Goal: Information Seeking & Learning: Learn about a topic

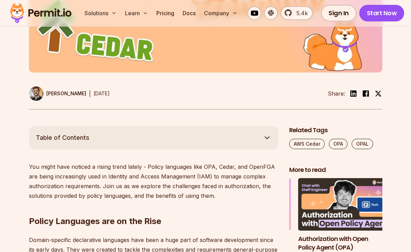
scroll to position [331, 0]
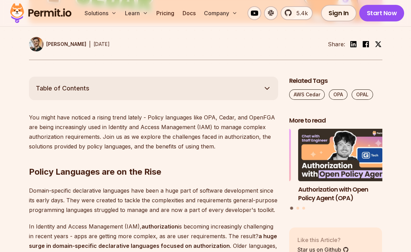
click at [91, 118] on p "You might have noticed a rising trend lately - Policy languages like OPA, Cedar…" at bounding box center [153, 132] width 249 height 39
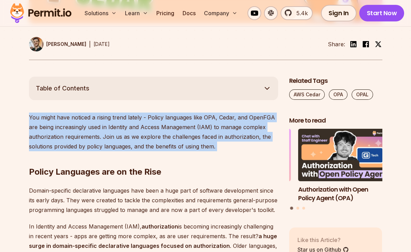
drag, startPoint x: 91, startPoint y: 118, endPoint x: 106, endPoint y: 149, distance: 35.0
click at [106, 149] on p "You might have noticed a rising trend lately - Policy languages like OPA, Cedar…" at bounding box center [153, 132] width 249 height 39
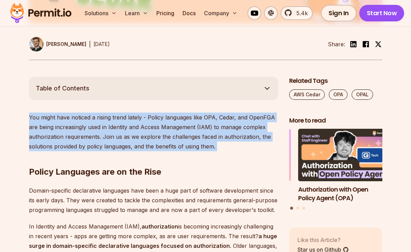
click at [107, 146] on p "You might have noticed a rising trend lately - Policy languages like OPA, Cedar…" at bounding box center [153, 132] width 249 height 39
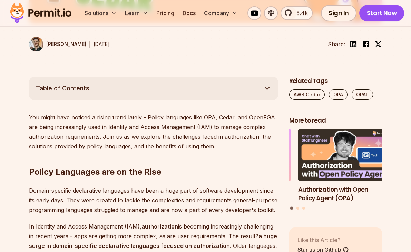
click at [108, 146] on p "You might have noticed a rising trend lately - Policy languages like OPA, Cedar…" at bounding box center [153, 132] width 249 height 39
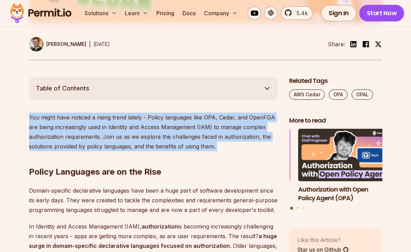
click at [108, 146] on p "You might have noticed a rising trend lately - Policy languages like OPA, Cedar…" at bounding box center [153, 132] width 249 height 39
click at [109, 149] on p "You might have noticed a rising trend lately - Policy languages like OPA, Cedar…" at bounding box center [153, 132] width 249 height 39
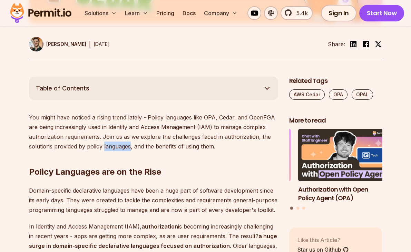
click at [109, 149] on p "You might have noticed a rising trend lately - Policy languages like OPA, Cedar…" at bounding box center [153, 132] width 249 height 39
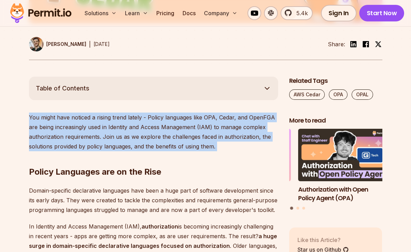
click at [109, 149] on p "You might have noticed a rising trend lately - Policy languages like OPA, Cedar…" at bounding box center [153, 132] width 249 height 39
click at [110, 151] on h2 "Policy Languages are on the Rise" at bounding box center [153, 158] width 249 height 39
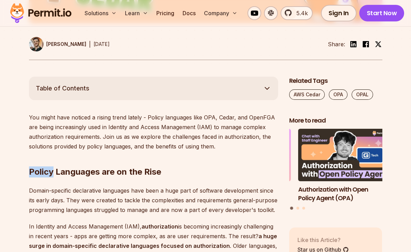
click at [110, 151] on h2 "Policy Languages are on the Rise" at bounding box center [153, 158] width 249 height 39
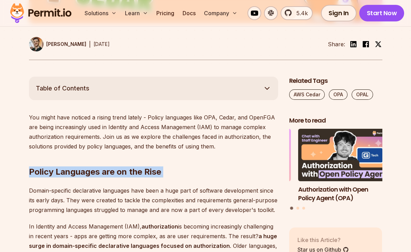
click at [110, 151] on h2 "Policy Languages are on the Rise" at bounding box center [153, 158] width 249 height 39
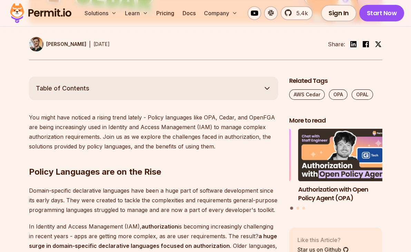
click at [110, 146] on p "You might have noticed a rising trend lately - Policy languages like OPA, Cedar…" at bounding box center [153, 132] width 249 height 39
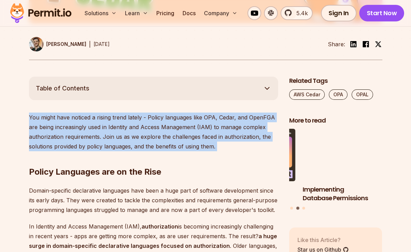
click at [110, 146] on p "You might have noticed a rising trend lately - Policy languages like OPA, Cedar…" at bounding box center [153, 132] width 249 height 39
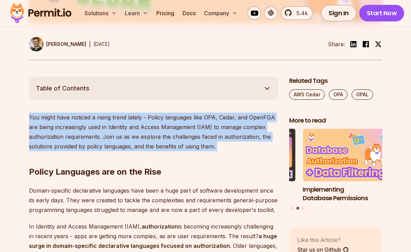
click at [111, 144] on p "You might have noticed a rising trend lately - Policy languages like OPA, Cedar…" at bounding box center [153, 132] width 249 height 39
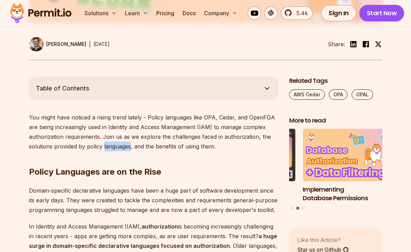
click at [111, 144] on p "You might have noticed a rising trend lately - Policy languages like OPA, Cedar…" at bounding box center [153, 132] width 249 height 39
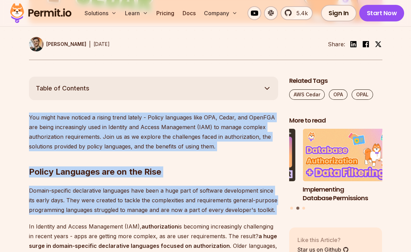
drag, startPoint x: 111, startPoint y: 144, endPoint x: 111, endPoint y: 182, distance: 37.6
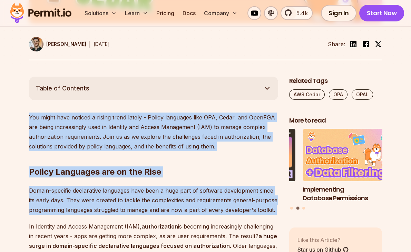
drag, startPoint x: 111, startPoint y: 181, endPoint x: 124, endPoint y: 132, distance: 50.5
click at [124, 132] on p "You might have noticed a rising trend lately - Policy languages like OPA, Cedar…" at bounding box center [153, 132] width 249 height 39
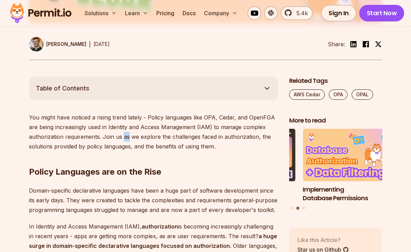
click at [124, 132] on p "You might have noticed a rising trend lately - Policy languages like OPA, Cedar…" at bounding box center [153, 132] width 249 height 39
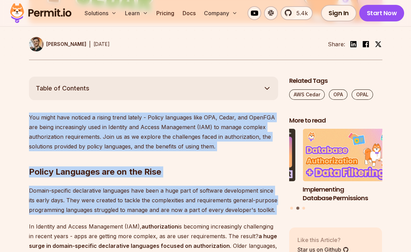
drag, startPoint x: 124, startPoint y: 132, endPoint x: 119, endPoint y: 202, distance: 69.9
click at [119, 202] on p "Domain-specific declarative languages have been a huge part of software develop…" at bounding box center [153, 200] width 249 height 29
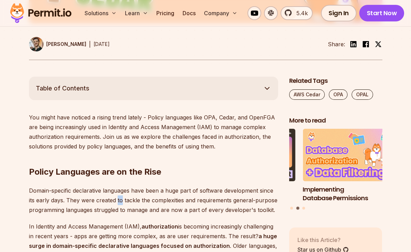
click at [119, 202] on p "Domain-specific declarative languages have been a huge part of software develop…" at bounding box center [153, 200] width 249 height 29
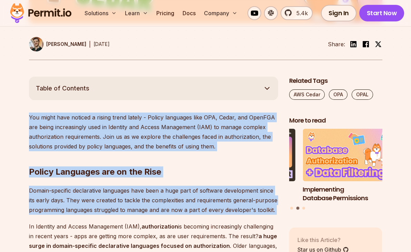
drag, startPoint x: 119, startPoint y: 202, endPoint x: 117, endPoint y: 147, distance: 54.6
click at [117, 147] on p "You might have noticed a rising trend lately - Policy languages like OPA, Cedar…" at bounding box center [153, 132] width 249 height 39
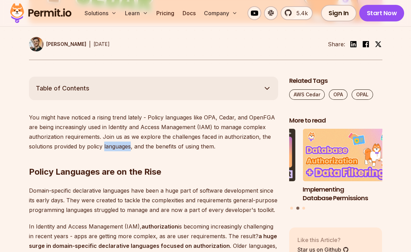
click at [117, 147] on p "You might have noticed a rising trend lately - Policy languages like OPA, Cedar…" at bounding box center [153, 132] width 249 height 39
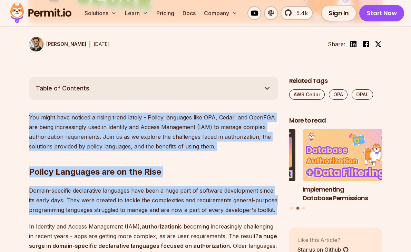
drag, startPoint x: 117, startPoint y: 147, endPoint x: 104, endPoint y: 207, distance: 61.1
click at [104, 207] on p "Domain-specific declarative languages have been a huge part of software develop…" at bounding box center [153, 200] width 249 height 29
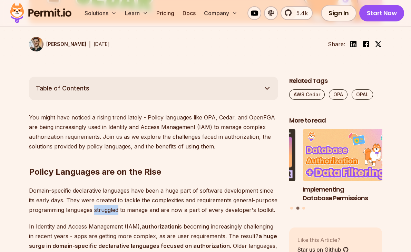
click at [104, 207] on p "Domain-specific declarative languages have been a huge part of software develop…" at bounding box center [153, 200] width 249 height 29
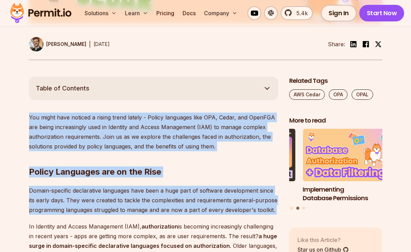
drag, startPoint x: 104, startPoint y: 207, endPoint x: 116, endPoint y: 137, distance: 71.0
click at [116, 136] on p "You might have noticed a rising trend lately - Policy languages like OPA, Cedar…" at bounding box center [153, 132] width 249 height 39
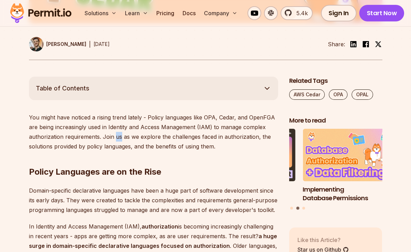
click at [116, 136] on p "You might have noticed a rising trend lately - Policy languages like OPA, Cedar…" at bounding box center [153, 132] width 249 height 39
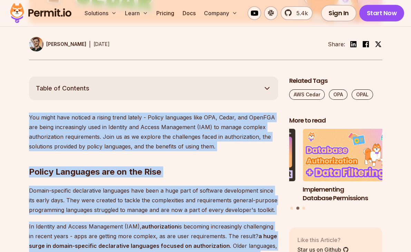
drag, startPoint x: 116, startPoint y: 136, endPoint x: 130, endPoint y: 216, distance: 81.0
click at [133, 205] on p "Domain-specific declarative languages have been a huge part of software develop…" at bounding box center [153, 200] width 249 height 29
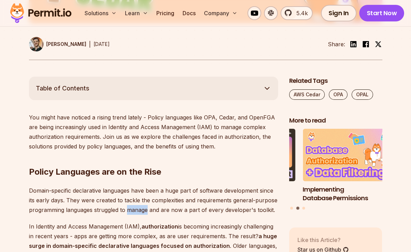
click at [133, 205] on p "Domain-specific declarative languages have been a huge part of software develop…" at bounding box center [153, 200] width 249 height 29
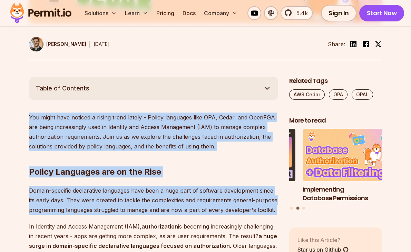
drag, startPoint x: 133, startPoint y: 205, endPoint x: 141, endPoint y: 140, distance: 65.1
click at [141, 140] on p "You might have noticed a rising trend lately - Policy languages like OPA, Cedar…" at bounding box center [153, 132] width 249 height 39
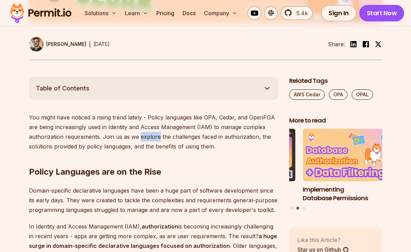
click at [141, 140] on p "You might have noticed a rising trend lately - Policy languages like OPA, Cedar…" at bounding box center [153, 132] width 249 height 39
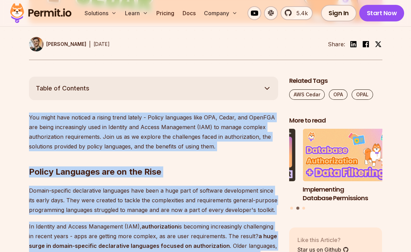
drag, startPoint x: 141, startPoint y: 140, endPoint x: 156, endPoint y: 205, distance: 66.7
click at [156, 205] on p "Domain-specific declarative languages have been a huge part of software develop…" at bounding box center [153, 200] width 249 height 29
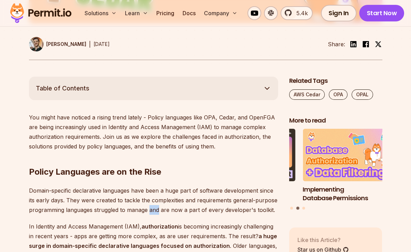
click at [156, 205] on p "Domain-specific declarative languages have been a huge part of software develop…" at bounding box center [153, 200] width 249 height 29
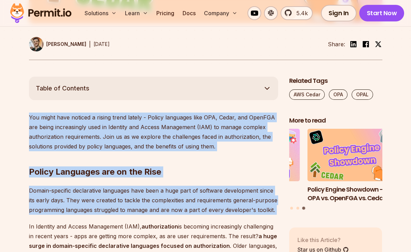
drag, startPoint x: 156, startPoint y: 205, endPoint x: 140, endPoint y: 131, distance: 75.9
click at [140, 131] on p "You might have noticed a rising trend lately - Policy languages like OPA, Cedar…" at bounding box center [153, 132] width 249 height 39
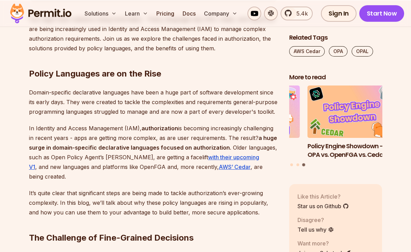
scroll to position [431, 0]
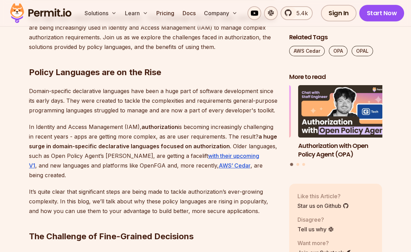
click at [96, 135] on p "In Identity and Access Management (IAM), authorization is becoming increasingly…" at bounding box center [153, 151] width 249 height 58
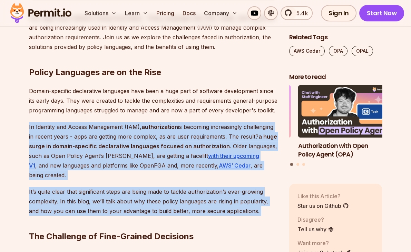
drag, startPoint x: 96, startPoint y: 135, endPoint x: 106, endPoint y: 180, distance: 46.6
click at [106, 187] on p "It’s quite clear that significant steps are being made to tackle authorization’…" at bounding box center [153, 201] width 249 height 29
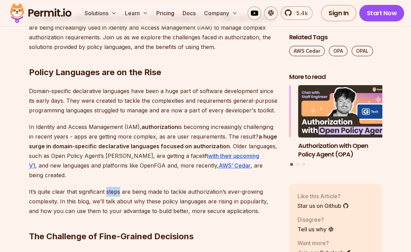
click at [106, 187] on p "It’s quite clear that significant steps are being made to tackle authorization’…" at bounding box center [153, 201] width 249 height 29
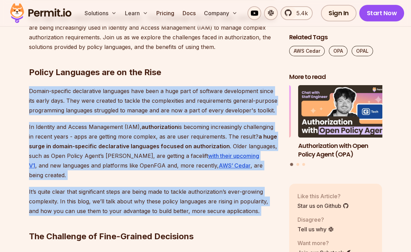
drag, startPoint x: 106, startPoint y: 180, endPoint x: 94, endPoint y: 106, distance: 76.0
click at [94, 106] on p "Domain-specific declarative languages have been a huge part of software develop…" at bounding box center [153, 100] width 249 height 29
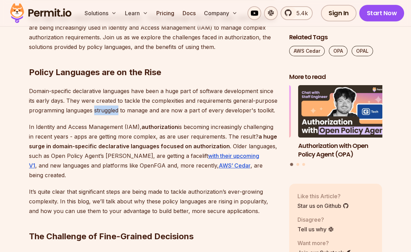
click at [94, 106] on p "Domain-specific declarative languages have been a huge part of software develop…" at bounding box center [153, 100] width 249 height 29
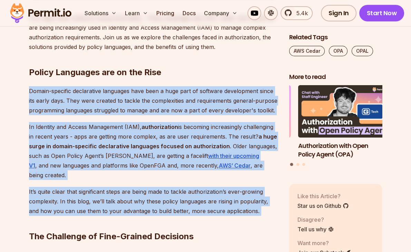
drag, startPoint x: 94, startPoint y: 106, endPoint x: 104, endPoint y: 189, distance: 83.8
click at [104, 189] on p "It’s quite clear that significant steps are being made to tackle authorization’…" at bounding box center [153, 201] width 249 height 29
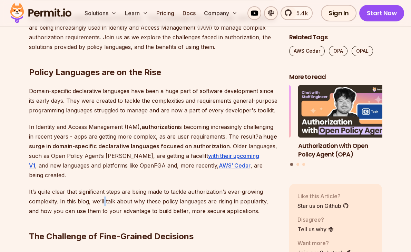
click at [104, 189] on p "It’s quite clear that significant steps are being made to tackle authorization’…" at bounding box center [153, 201] width 249 height 29
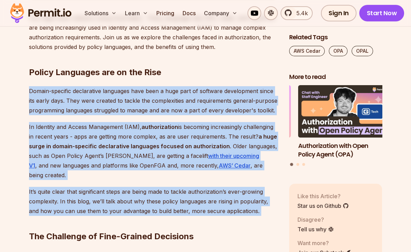
drag, startPoint x: 104, startPoint y: 189, endPoint x: 91, endPoint y: 102, distance: 87.9
click at [91, 102] on p "Domain-specific declarative languages have been a huge part of software develop…" at bounding box center [153, 100] width 249 height 29
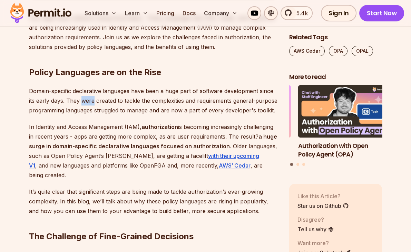
click at [91, 102] on p "Domain-specific declarative languages have been a huge part of software develop…" at bounding box center [153, 100] width 249 height 29
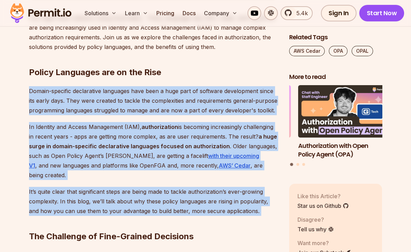
drag, startPoint x: 91, startPoint y: 102, endPoint x: 98, endPoint y: 188, distance: 86.3
click at [98, 188] on p "It’s quite clear that significant steps are being made to tackle authorization’…" at bounding box center [153, 201] width 249 height 29
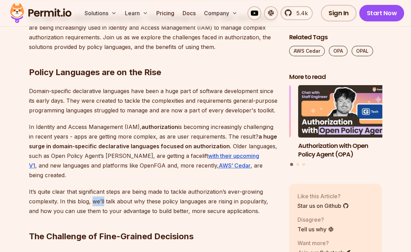
click at [98, 188] on p "It’s quite clear that significant steps are being made to tackle authorization’…" at bounding box center [153, 201] width 249 height 29
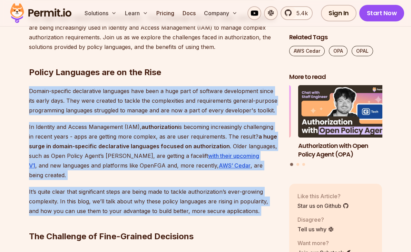
drag, startPoint x: 98, startPoint y: 188, endPoint x: 85, endPoint y: 104, distance: 84.9
click at [85, 104] on p "Domain-specific declarative languages have been a huge part of software develop…" at bounding box center [153, 100] width 249 height 29
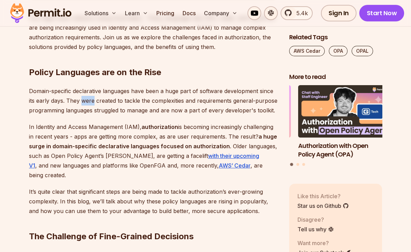
click at [85, 104] on p "Domain-specific declarative languages have been a huge part of software develop…" at bounding box center [153, 100] width 249 height 29
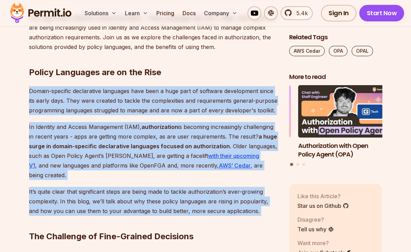
drag, startPoint x: 85, startPoint y: 104, endPoint x: 92, endPoint y: 183, distance: 79.3
click at [92, 187] on p "It’s quite clear that significant steps are being made to tackle authorization’…" at bounding box center [153, 201] width 249 height 29
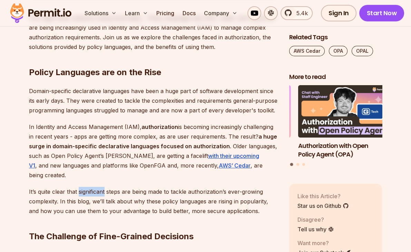
click at [92, 187] on p "It’s quite clear that significant steps are being made to tackle authorization’…" at bounding box center [153, 201] width 249 height 29
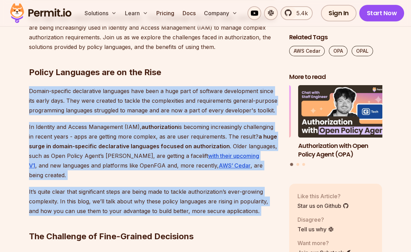
drag, startPoint x: 92, startPoint y: 183, endPoint x: 88, endPoint y: 101, distance: 82.2
click at [88, 101] on p "Domain-specific declarative languages have been a huge part of software develop…" at bounding box center [153, 100] width 249 height 29
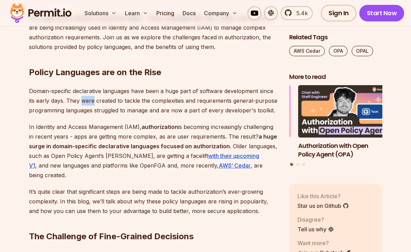
click at [88, 101] on p "Domain-specific declarative languages have been a huge part of software develop…" at bounding box center [153, 100] width 249 height 29
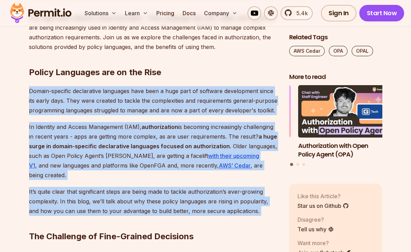
drag, startPoint x: 88, startPoint y: 101, endPoint x: 86, endPoint y: 179, distance: 78.7
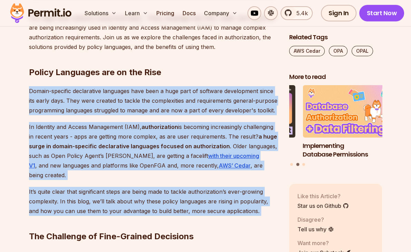
click at [86, 187] on p "It’s quite clear that significant steps are being made to tackle authorization’…" at bounding box center [153, 201] width 249 height 29
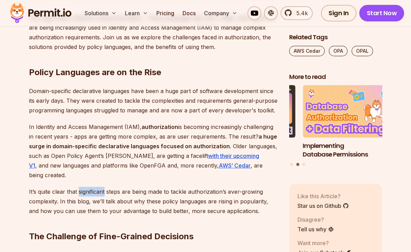
click at [86, 187] on p "It’s quite clear that significant steps are being made to tackle authorization’…" at bounding box center [153, 201] width 249 height 29
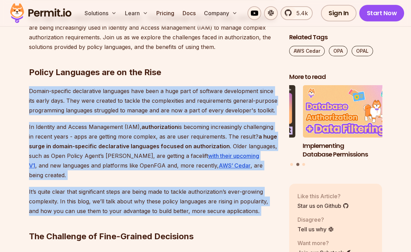
drag, startPoint x: 86, startPoint y: 179, endPoint x: 77, endPoint y: 102, distance: 77.6
click at [77, 102] on p "Domain-specific declarative languages have been a huge part of software develop…" at bounding box center [153, 100] width 249 height 29
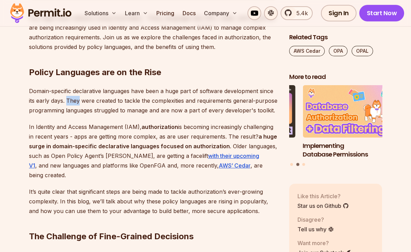
click at [77, 102] on p "Domain-specific declarative languages have been a huge part of software develop…" at bounding box center [153, 100] width 249 height 29
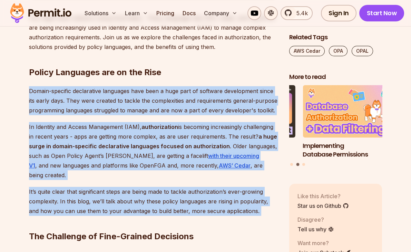
drag, startPoint x: 77, startPoint y: 102, endPoint x: 79, endPoint y: 188, distance: 85.6
click at [79, 188] on p "It’s quite clear that significant steps are being made to tackle authorization’…" at bounding box center [153, 201] width 249 height 29
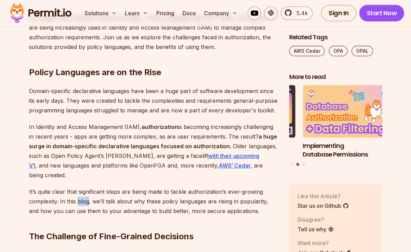
click at [79, 188] on p "It’s quite clear that significant steps are being made to tackle authorization’…" at bounding box center [153, 201] width 249 height 29
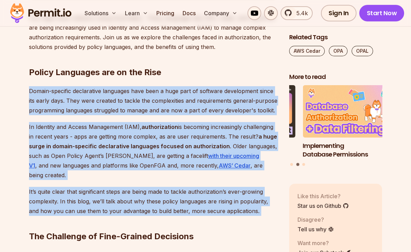
drag, startPoint x: 79, startPoint y: 188, endPoint x: 74, endPoint y: 108, distance: 79.9
click at [74, 108] on p "Domain-specific declarative languages have been a huge part of software develop…" at bounding box center [153, 100] width 249 height 29
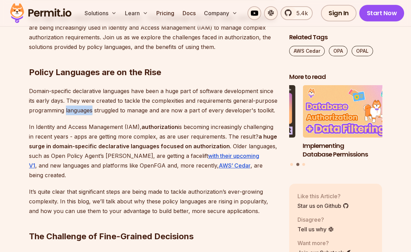
click at [74, 108] on p "Domain-specific declarative languages have been a huge part of software develop…" at bounding box center [153, 100] width 249 height 29
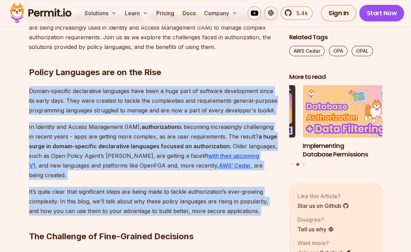
drag, startPoint x: 74, startPoint y: 108, endPoint x: 79, endPoint y: 193, distance: 84.3
click at [79, 193] on p "It’s quite clear that significant steps are being made to tackle authorization’…" at bounding box center [153, 201] width 249 height 29
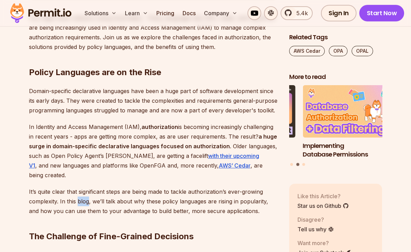
click at [79, 193] on p "It’s quite clear that significant steps are being made to tackle authorization’…" at bounding box center [153, 201] width 249 height 29
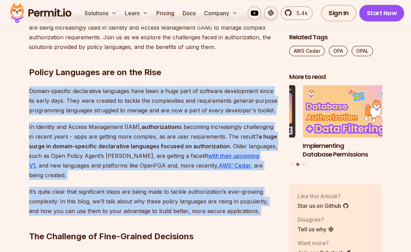
drag, startPoint x: 79, startPoint y: 193, endPoint x: 76, endPoint y: 110, distance: 82.5
click at [76, 110] on p "Domain-specific declarative languages have been a huge part of software develop…" at bounding box center [153, 100] width 249 height 29
drag, startPoint x: 76, startPoint y: 110, endPoint x: 96, endPoint y: 197, distance: 89.7
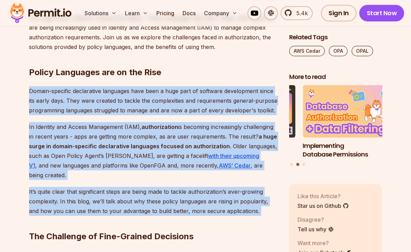
click at [96, 197] on p "It’s quite clear that significant steps are being made to tackle authorization’…" at bounding box center [153, 201] width 249 height 29
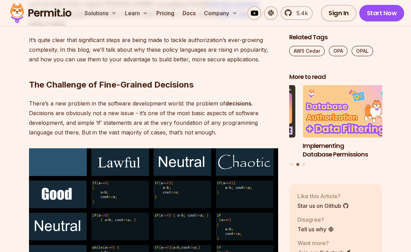
scroll to position [596, 0]
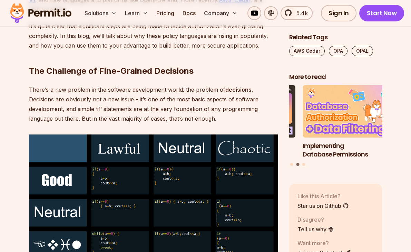
click at [75, 106] on p "There’s a new problem in the software development world: the problem of decisio…" at bounding box center [153, 104] width 249 height 39
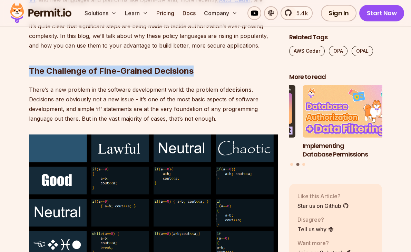
drag, startPoint x: 75, startPoint y: 106, endPoint x: 209, endPoint y: 58, distance: 142.3
click at [209, 58] on h2 "The Challenge of Fine-Grained Decisions" at bounding box center [153, 57] width 249 height 39
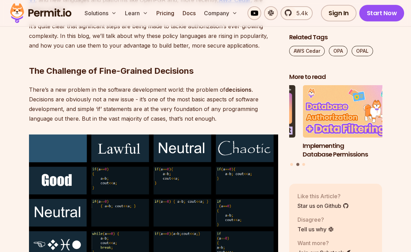
click at [209, 58] on h2 "The Challenge of Fine-Grained Decisions" at bounding box center [153, 57] width 249 height 39
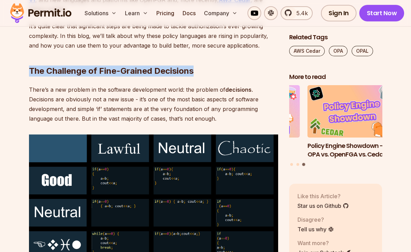
drag, startPoint x: 209, startPoint y: 58, endPoint x: 192, endPoint y: 97, distance: 42.3
click at [192, 97] on p "There’s a new problem in the software development world: the problem of decisio…" at bounding box center [153, 104] width 249 height 39
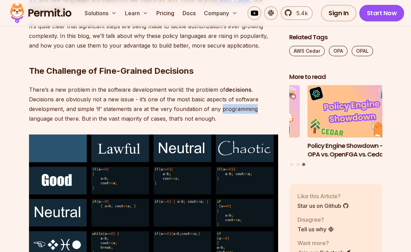
click at [192, 97] on p "There’s a new problem in the software development world: the problem of decisio…" at bounding box center [153, 104] width 249 height 39
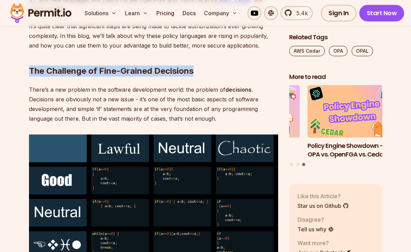
drag, startPoint x: 192, startPoint y: 97, endPoint x: 104, endPoint y: 57, distance: 96.4
click at [104, 62] on h2 "The Challenge of Fine-Grained Decisions" at bounding box center [153, 57] width 249 height 39
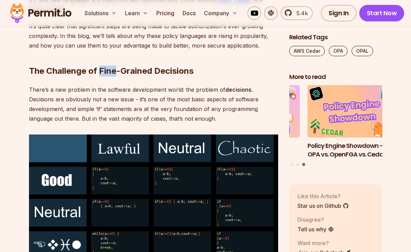
click at [104, 62] on h2 "The Challenge of Fine-Grained Decisions" at bounding box center [153, 57] width 249 height 39
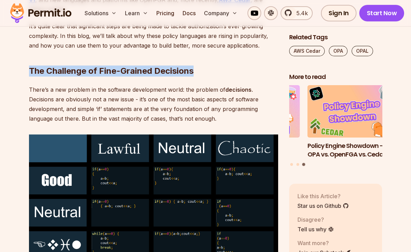
drag, startPoint x: 104, startPoint y: 62, endPoint x: 146, endPoint y: 107, distance: 61.3
click at [146, 107] on p "There’s a new problem in the software development world: the problem of decisio…" at bounding box center [153, 104] width 249 height 39
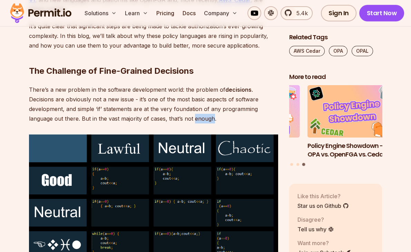
click at [146, 107] on p "There’s a new problem in the software development world: the problem of decisio…" at bounding box center [153, 104] width 249 height 39
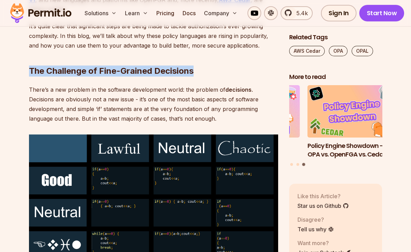
drag, startPoint x: 146, startPoint y: 107, endPoint x: 118, endPoint y: 65, distance: 50.2
click at [118, 65] on h2 "The Challenge of Fine-Grained Decisions" at bounding box center [153, 57] width 249 height 39
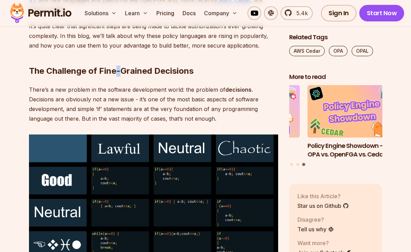
click at [118, 65] on h2 "The Challenge of Fine-Grained Decisions" at bounding box center [153, 57] width 249 height 39
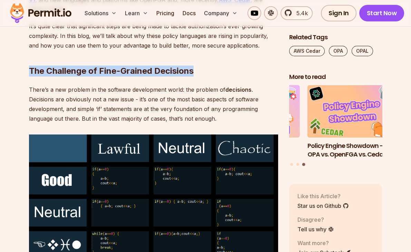
drag, startPoint x: 118, startPoint y: 65, endPoint x: 127, endPoint y: 103, distance: 39.1
click at [127, 103] on p "There’s a new problem in the software development world: the problem of decisio…" at bounding box center [153, 104] width 249 height 39
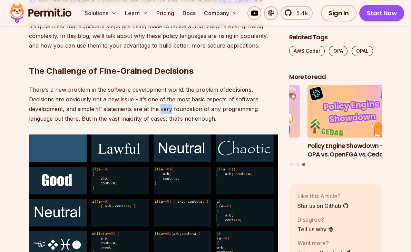
click at [127, 103] on p "There’s a new problem in the software development world: the problem of decisio…" at bounding box center [153, 104] width 249 height 39
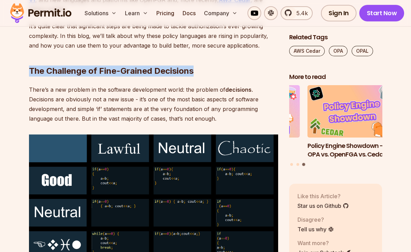
drag, startPoint x: 127, startPoint y: 103, endPoint x: 112, endPoint y: 65, distance: 41.3
click at [112, 65] on h2 "The Challenge of Fine-Grained Decisions" at bounding box center [153, 57] width 249 height 39
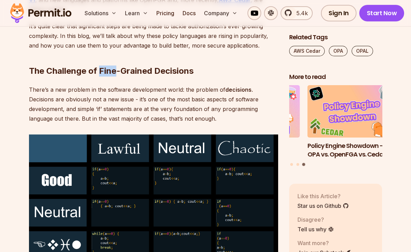
click at [112, 65] on h2 "The Challenge of Fine-Grained Decisions" at bounding box center [153, 57] width 249 height 39
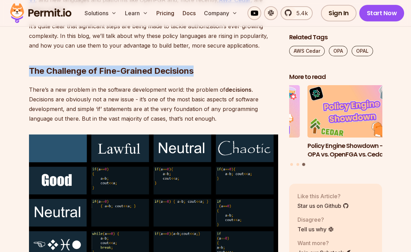
drag, startPoint x: 112, startPoint y: 65, endPoint x: 119, endPoint y: 97, distance: 33.2
click at [119, 97] on p "There’s a new problem in the software development world: the problem of decisio…" at bounding box center [153, 104] width 249 height 39
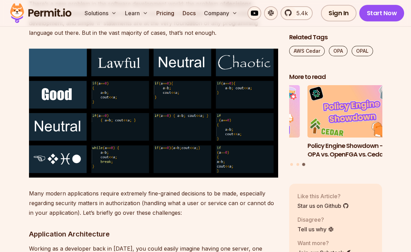
scroll to position [795, 0]
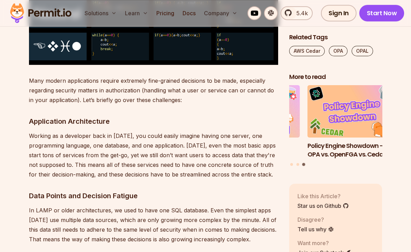
click at [73, 76] on p "Many modern applications require extremely fine-grained decisions to be made, e…" at bounding box center [153, 90] width 249 height 29
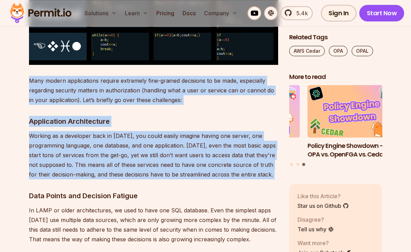
drag, startPoint x: 73, startPoint y: 75, endPoint x: 87, endPoint y: 147, distance: 72.8
click at [87, 147] on p "Working as a developer back in [DATE], you could easily imagine having one serv…" at bounding box center [153, 155] width 249 height 48
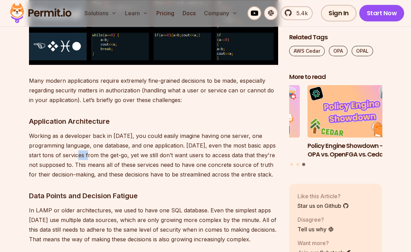
click at [87, 147] on p "Working as a developer back in [DATE], you could easily imagine having one serv…" at bounding box center [153, 155] width 249 height 48
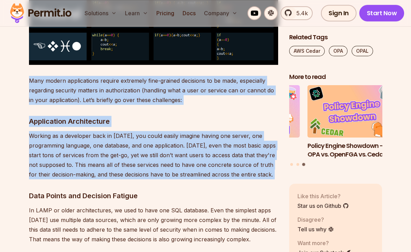
drag, startPoint x: 87, startPoint y: 147, endPoint x: 82, endPoint y: 83, distance: 63.7
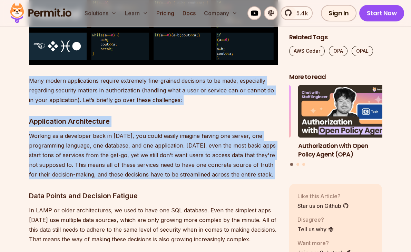
click at [82, 83] on p "Many modern applications require extremely fine-grained decisions to be made, e…" at bounding box center [153, 90] width 249 height 29
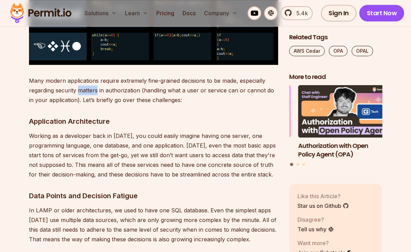
click at [82, 83] on p "Many modern applications require extremely fine-grained decisions to be made, e…" at bounding box center [153, 90] width 249 height 29
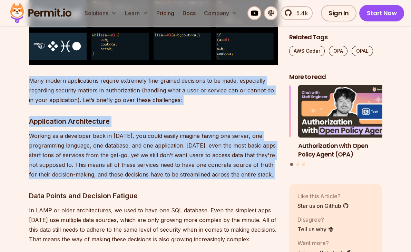
drag, startPoint x: 82, startPoint y: 83, endPoint x: 80, endPoint y: 146, distance: 62.5
click at [80, 146] on p "Working as a developer back in [DATE], you could easily imagine having one serv…" at bounding box center [153, 155] width 249 height 48
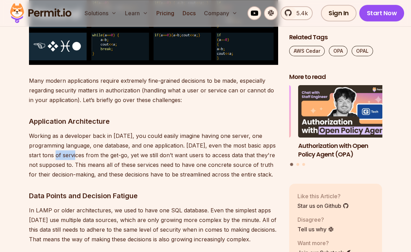
click at [80, 146] on p "Working as a developer back in [DATE], you could easily imagine having one serv…" at bounding box center [153, 155] width 249 height 48
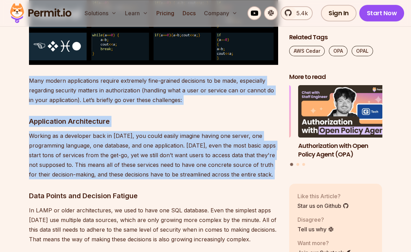
drag, startPoint x: 80, startPoint y: 146, endPoint x: 73, endPoint y: 90, distance: 56.0
click at [73, 90] on p "Many modern applications require extremely fine-grained decisions to be made, e…" at bounding box center [153, 90] width 249 height 29
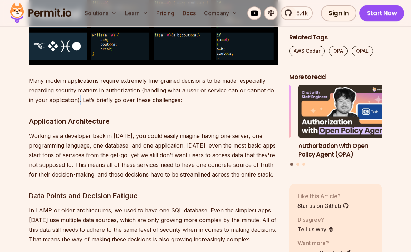
click at [73, 90] on p "Many modern applications require extremely fine-grained decisions to be made, e…" at bounding box center [153, 90] width 249 height 29
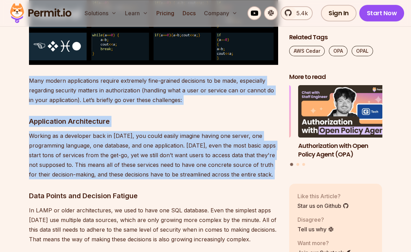
drag, startPoint x: 73, startPoint y: 90, endPoint x: 77, endPoint y: 148, distance: 58.1
click at [77, 148] on p "Working as a developer back in [DATE], you could easily imagine having one serv…" at bounding box center [153, 155] width 249 height 48
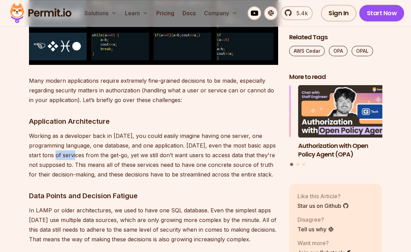
click at [77, 148] on p "Working as a developer back in [DATE], you could easily imagine having one serv…" at bounding box center [153, 155] width 249 height 48
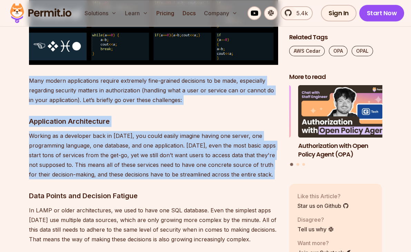
drag, startPoint x: 77, startPoint y: 148, endPoint x: 86, endPoint y: 89, distance: 60.1
click at [86, 89] on p "Many modern applications require extremely fine-grained decisions to be made, e…" at bounding box center [153, 90] width 249 height 29
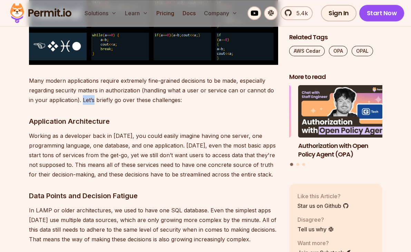
click at [86, 89] on p "Many modern applications require extremely fine-grained decisions to be made, e…" at bounding box center [153, 90] width 249 height 29
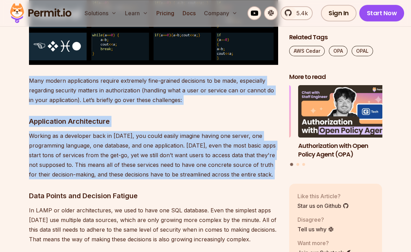
drag, startPoint x: 86, startPoint y: 89, endPoint x: 90, endPoint y: 151, distance: 62.2
click at [90, 151] on p "Working as a developer back in [DATE], you could easily imagine having one serv…" at bounding box center [153, 155] width 249 height 48
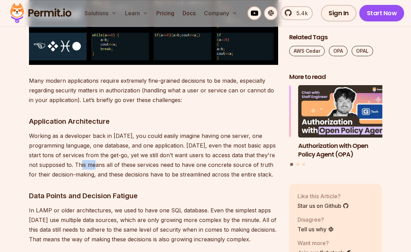
click at [90, 151] on p "Working as a developer back in [DATE], you could easily imagine having one serv…" at bounding box center [153, 155] width 249 height 48
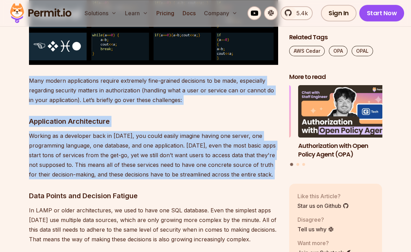
drag
click at [84, 87] on p "Many modern applications require extremely fine-grained decisions to be made, e…" at bounding box center [153, 90] width 249 height 29
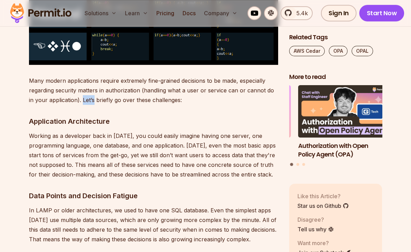
click at [84, 87] on p "Many modern applications require extremely fine-grained decisions to be made, e…" at bounding box center [153, 90] width 249 height 29
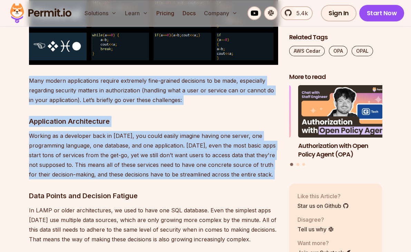
click at [82, 151] on p "Working as a developer back in [DATE], you could easily imagine having one serv…" at bounding box center [153, 155] width 249 height 48
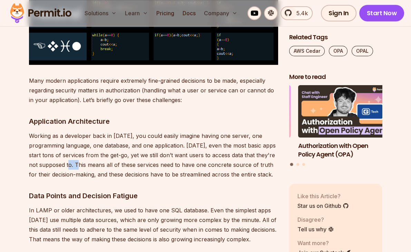
click at [82, 151] on p "Working as a developer back in [DATE], you could easily imagine having one serv…" at bounding box center [153, 155] width 249 height 48
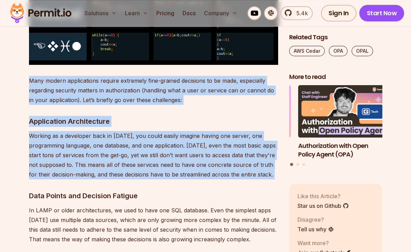
click at [82, 87] on p "Many modern applications require extremely fine-grained decisions to be made, e…" at bounding box center [153, 90] width 249 height 29
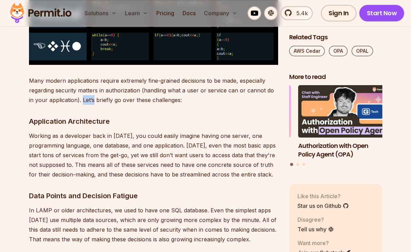
click at [82, 87] on p "Many modern applications require extremely fine-grained decisions to be made, e…" at bounding box center [153, 90] width 249 height 29
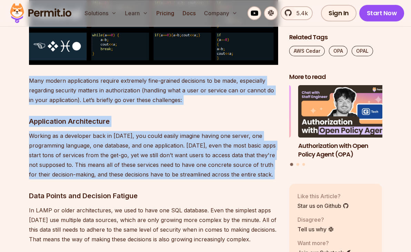
click at [105, 145] on p "Working as a developer back in [DATE], you could easily imagine having one serv…" at bounding box center [153, 155] width 249 height 48
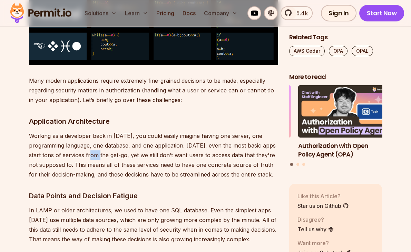
click at [105, 145] on p "Working as a developer back in [DATE], you could easily imagine having one serv…" at bounding box center [153, 155] width 249 height 48
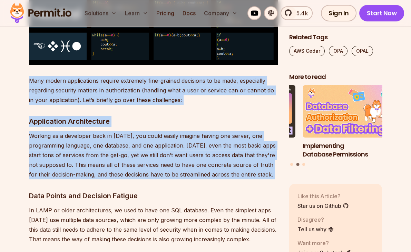
click at [87, 90] on p "Many modern applications require extremely fine-grained decisions to be made, e…" at bounding box center [153, 90] width 249 height 29
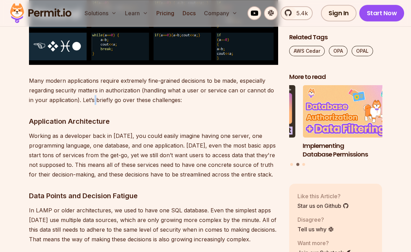
click at [87, 90] on p "Many modern applications require extremely fine-grained decisions to be made, e…" at bounding box center [153, 90] width 249 height 29
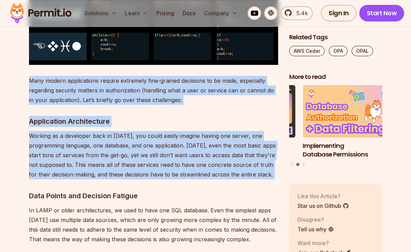
click at [85, 156] on p "Working as a developer back in [DATE], you could easily imagine having one serv…" at bounding box center [153, 155] width 249 height 48
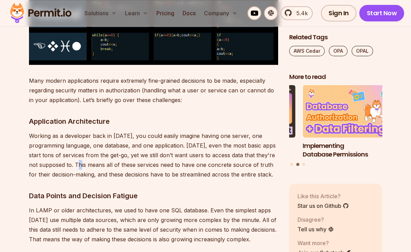
click at [85, 156] on p "Working as a developer back in [DATE], you could easily imagine having one serv…" at bounding box center [153, 155] width 249 height 48
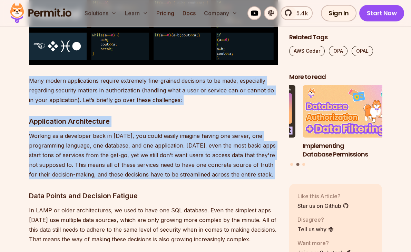
click at [90, 87] on p "Many modern applications require extremely fine-grained decisions to be made, e…" at bounding box center [153, 90] width 249 height 29
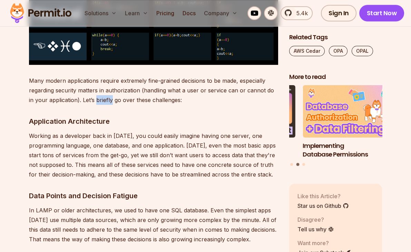
click at [90, 87] on p "Many modern applications require extremely fine-grained decisions to be made, e…" at bounding box center [153, 90] width 249 height 29
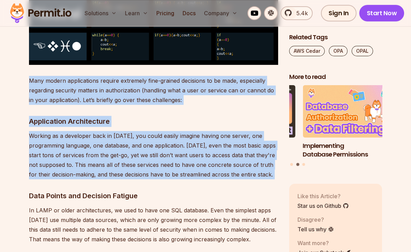
click at [90, 153] on p "Working as a developer back in [DATE], you could easily imagine having one serv…" at bounding box center [153, 155] width 249 height 48
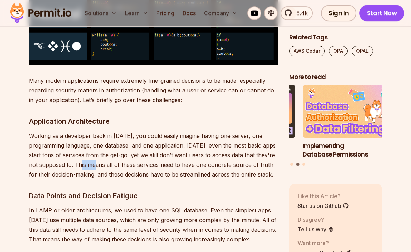
click at [90, 153] on p "Working as a developer back in [DATE], you could easily imagine having one serv…" at bounding box center [153, 155] width 249 height 48
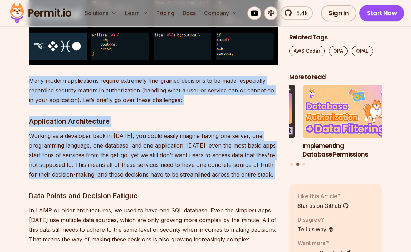
click at [86, 88] on p "Many modern applications require extremely fine-grained decisions to be made, e…" at bounding box center [153, 90] width 249 height 29
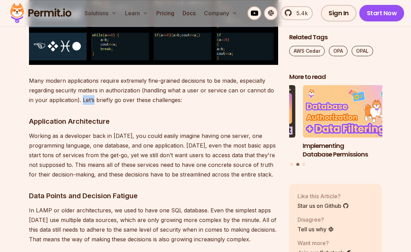
click at [86, 88] on p "Many modern applications require extremely fine-grained decisions to be made, e…" at bounding box center [153, 90] width 249 height 29
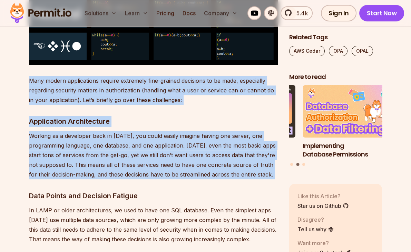
click at [78, 148] on p "Working as a developer back in [DATE], you could easily imagine having one serv…" at bounding box center [153, 155] width 249 height 48
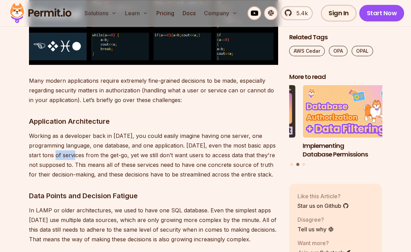
click at [78, 148] on p "Working as a developer back in [DATE], you could easily imagine having one serv…" at bounding box center [153, 155] width 249 height 48
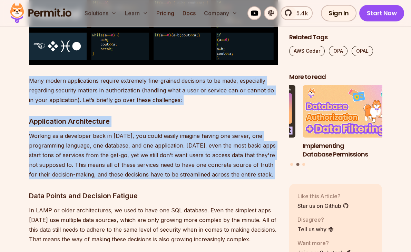
click at [79, 88] on p "Many modern applications require extremely fine-grained decisions to be made, e…" at bounding box center [153, 90] width 249 height 29
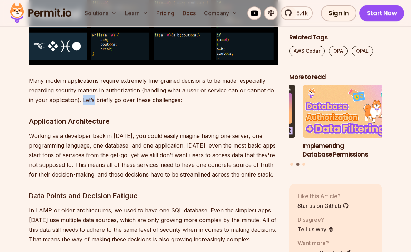
click at [79, 88] on p "Many modern applications require extremely fine-grained decisions to be made, e…" at bounding box center [153, 90] width 249 height 29
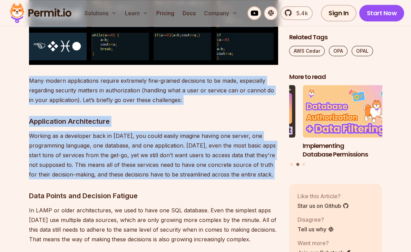
click at [79, 158] on p "Working as a developer back in [DATE], you could easily imagine having one serv…" at bounding box center [153, 155] width 249 height 48
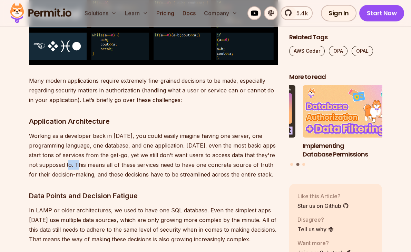
click at [79, 158] on p "Working as a developer back in [DATE], you could easily imagine having one serv…" at bounding box center [153, 155] width 249 height 48
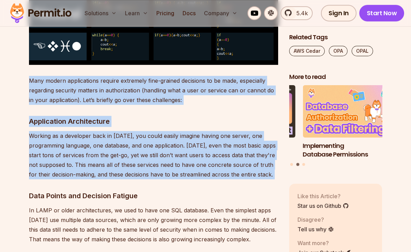
click at [68, 87] on p "Many modern applications require extremely fine-grained decisions to be made, e…" at bounding box center [153, 90] width 249 height 29
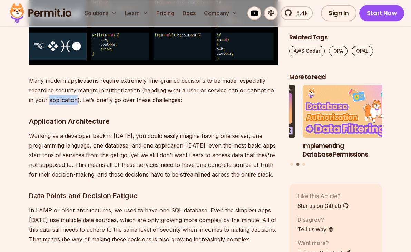
click at [68, 87] on p "Many modern applications require extremely fine-grained decisions to be made, e…" at bounding box center [153, 90] width 249 height 29
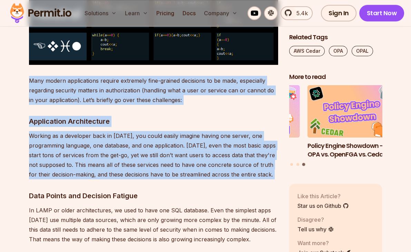
click at [79, 152] on p "Working as a developer back in [DATE], you could easily imagine having one serv…" at bounding box center [153, 155] width 249 height 48
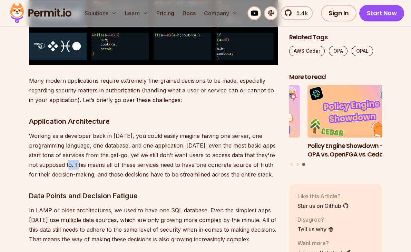
click at [79, 152] on p "Working as a developer back in [DATE], you could easily imagine having one serv…" at bounding box center [153, 155] width 249 height 48
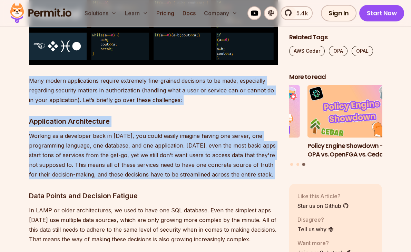
click at [88, 85] on p "Many modern applications require extremely fine-grained decisions to be made, e…" at bounding box center [153, 90] width 249 height 29
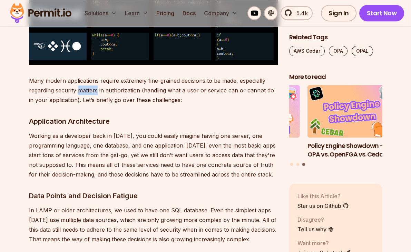
click at [88, 85] on p "Many modern applications require extremely fine-grained decisions to be made, e…" at bounding box center [153, 90] width 249 height 29
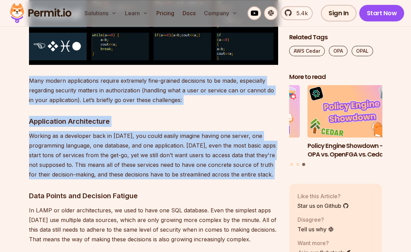
click at [90, 150] on p "Working as a developer back in [DATE], you could easily imagine having one serv…" at bounding box center [153, 155] width 249 height 48
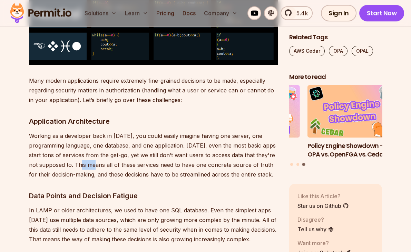
click at [90, 150] on p "Working as a developer back in [DATE], you could easily imagine having one serv…" at bounding box center [153, 155] width 249 height 48
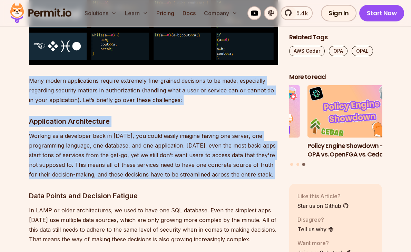
click at [80, 86] on p "Many modern applications require extremely fine-grained decisions to be made, e…" at bounding box center [153, 90] width 249 height 29
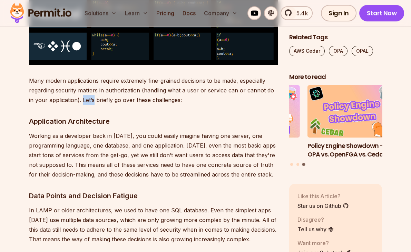
click at [80, 86] on p "Many modern applications require extremely fine-grained decisions to be made, e…" at bounding box center [153, 90] width 249 height 29
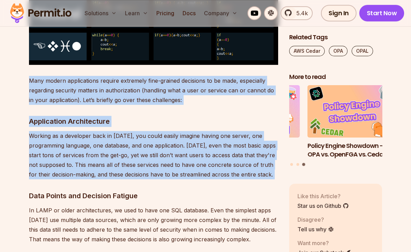
click at [84, 153] on p "Working as a developer back in [DATE], you could easily imagine having one serv…" at bounding box center [153, 155] width 249 height 48
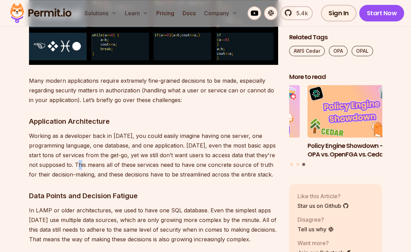
click at [84, 153] on p "Working as a developer back in [DATE], you could easily imagine having one serv…" at bounding box center [153, 155] width 249 height 48
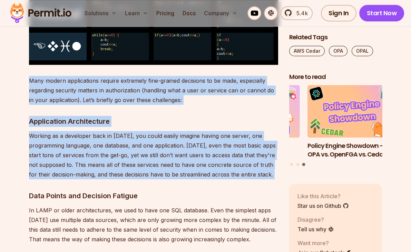
click at [75, 86] on p "Many modern applications require extremely fine-grained decisions to be made, e…" at bounding box center [153, 90] width 249 height 29
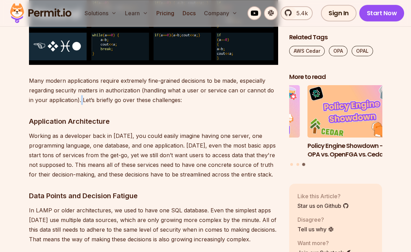
click at [75, 86] on p "Many modern applications require extremely fine-grained decisions to be made, e…" at bounding box center [153, 90] width 249 height 29
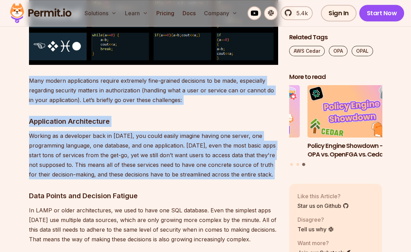
click at [87, 156] on p "Working as a developer back in [DATE], you could easily imagine having one serv…" at bounding box center [153, 155] width 249 height 48
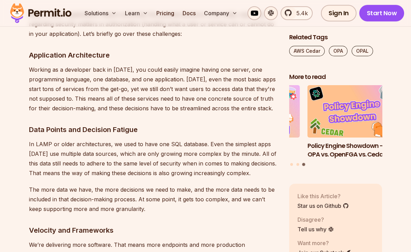
scroll to position [894, 0]
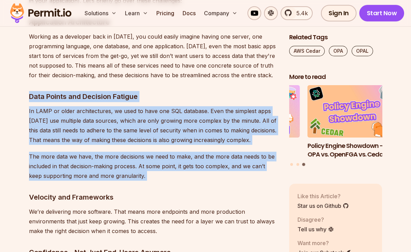
click at [137, 158] on p "The more data we have, the more decisions we need to make, and the more data ne…" at bounding box center [153, 166] width 249 height 29
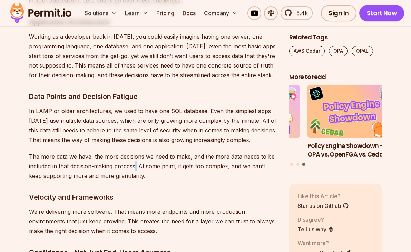
click at [137, 158] on p "The more data we have, the more decisions we need to make, and the more data ne…" at bounding box center [153, 166] width 249 height 29
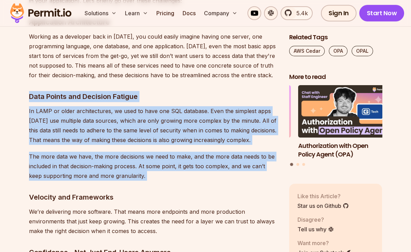
click at [89, 91] on h3 "Data Points and Decision Fatigue" at bounding box center [153, 96] width 249 height 11
click at [124, 169] on p "The more data we have, the more decisions we need to make, and the more data ne…" at bounding box center [153, 166] width 249 height 29
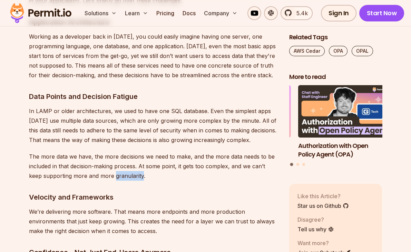
click at [124, 169] on p "The more data we have, the more decisions we need to make, and the more data ne…" at bounding box center [153, 166] width 249 height 29
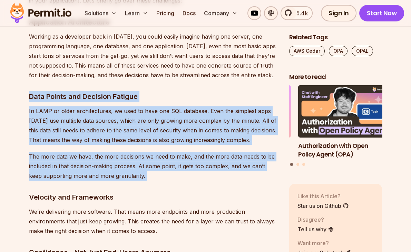
click at [110, 159] on p "The more data we have, the more decisions we need to make, and the more data ne…" at bounding box center [153, 166] width 249 height 29
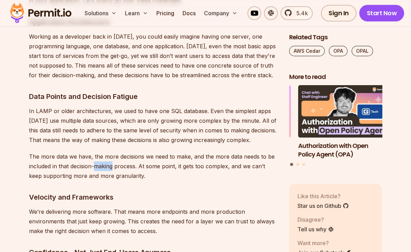
click at [110, 159] on p "The more data we have, the more decisions we need to make, and the more data ne…" at bounding box center [153, 166] width 249 height 29
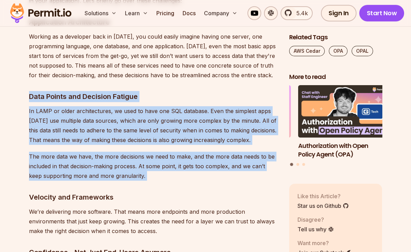
click at [98, 91] on h3 "Data Points and Decision Fatigue" at bounding box center [153, 96] width 249 height 11
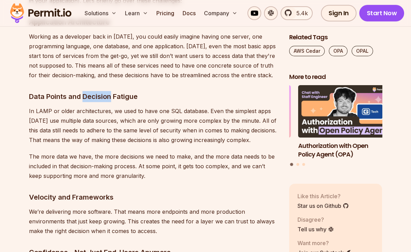
click at [98, 91] on h3 "Data Points and Decision Fatigue" at bounding box center [153, 96] width 249 height 11
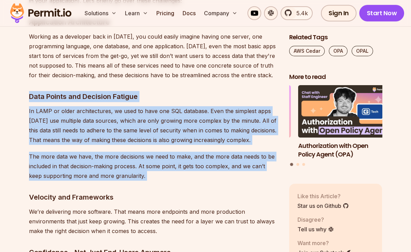
click at [111, 152] on p "The more data we have, the more decisions we need to make, and the more data ne…" at bounding box center [153, 166] width 249 height 29
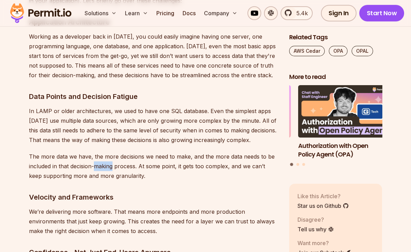
click at [111, 152] on p "The more data we have, the more decisions we need to make, and the more data ne…" at bounding box center [153, 166] width 249 height 29
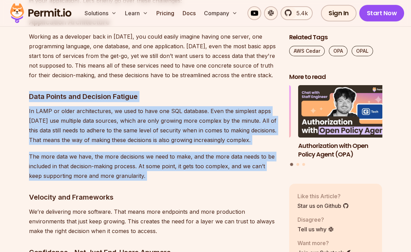
click at [93, 91] on h3 "Data Points and Decision Fatigue" at bounding box center [153, 96] width 249 height 11
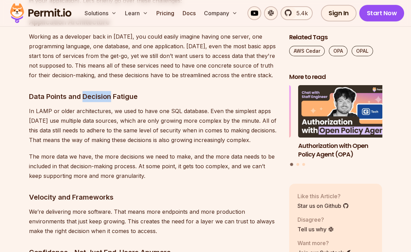
click at [93, 91] on h3 "Data Points and Decision Fatigue" at bounding box center [153, 96] width 249 height 11
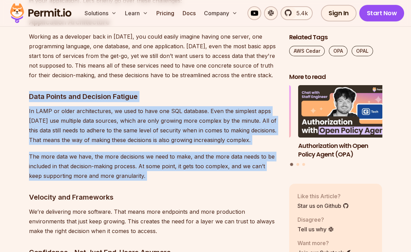
click at [111, 157] on p "The more data we have, the more decisions we need to make, and the more data ne…" at bounding box center [153, 166] width 249 height 29
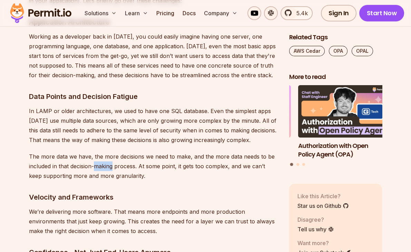
click at [111, 157] on p "The more data we have, the more decisions we need to make, and the more data ne…" at bounding box center [153, 166] width 249 height 29
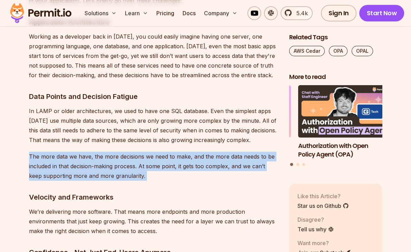
click at [111, 157] on p "The more data we have, the more decisions we need to make, and the more data ne…" at bounding box center [153, 166] width 249 height 29
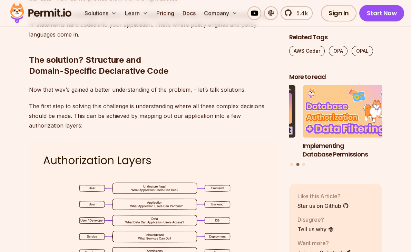
scroll to position [1259, 0]
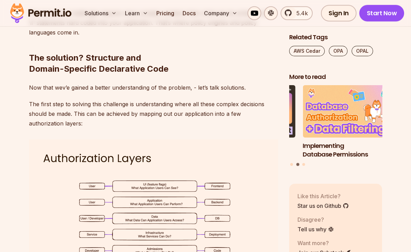
click at [48, 99] on p "The first step to solving this challenge is understanding where all these compl…" at bounding box center [153, 113] width 249 height 29
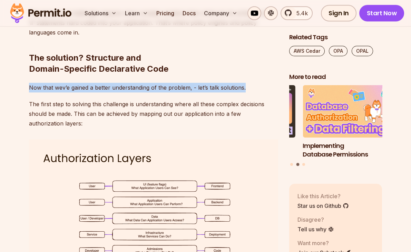
drag, startPoint x: 48, startPoint y: 99, endPoint x: 49, endPoint y: 75, distance: 24.5
click at [49, 83] on p "Now that wev’e gained a better understanding of the problem, - let’s talk solut…" at bounding box center [153, 88] width 249 height 10
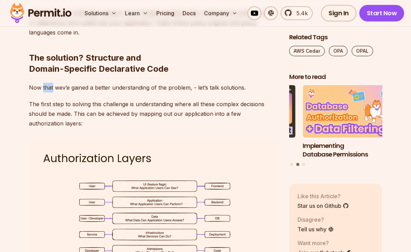
click at [49, 83] on p "Now that wev’e gained a better understanding of the problem, - let’s talk solut…" at bounding box center [153, 88] width 249 height 10
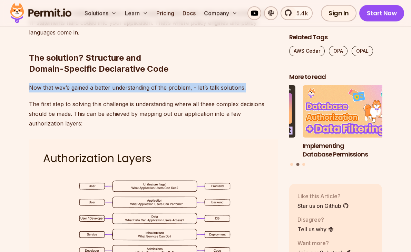
drag, startPoint x: 49, startPoint y: 75, endPoint x: 48, endPoint y: 100, distance: 25.5
click at [48, 100] on p "The first step to solving this challenge is understanding where all these compl…" at bounding box center [153, 113] width 249 height 29
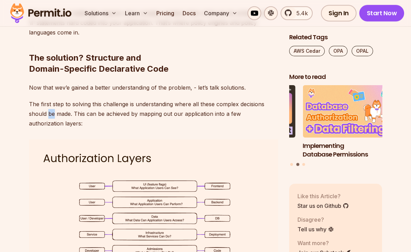
click at [48, 100] on p "The first step to solving this challenge is understanding where all these compl…" at bounding box center [153, 113] width 249 height 29
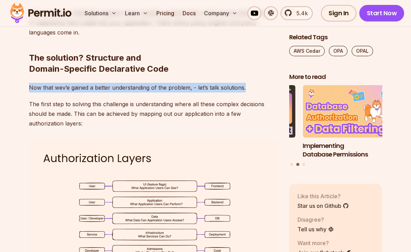
drag, startPoint x: 48, startPoint y: 100, endPoint x: 50, endPoint y: 78, distance: 22.8
click at [50, 83] on p "Now that wev’e gained a better understanding of the problem, - let’s talk solut…" at bounding box center [153, 88] width 249 height 10
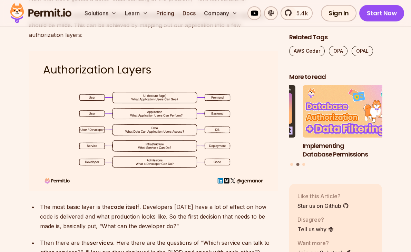
scroll to position [1425, 0]
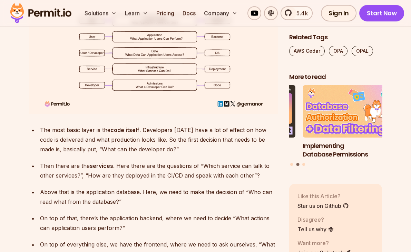
click at [49, 125] on div "The most basic layer is the code itself . Developers [DATE] have a lot of effec…" at bounding box center [159, 139] width 238 height 29
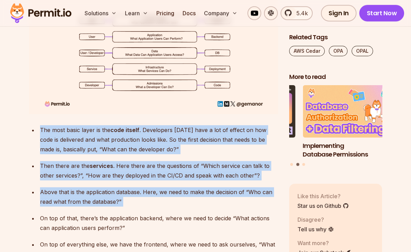
drag, startPoint x: 49, startPoint y: 120, endPoint x: 130, endPoint y: 182, distance: 101.6
click at [130, 182] on ul "The most basic layer is the code itself . Developers [DATE] have a lot of effec…" at bounding box center [153, 192] width 249 height 134
click at [130, 187] on div "Above that is the application database. Here, we need to make the decision of “…" at bounding box center [159, 196] width 238 height 19
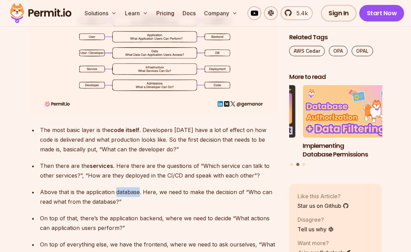
click at [130, 187] on div "Above that is the application database. Here, we need to make the decision of “…" at bounding box center [159, 196] width 238 height 19
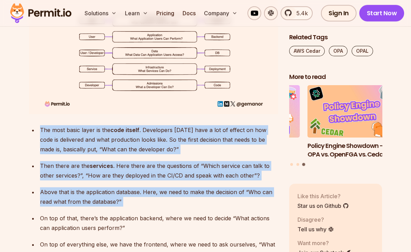
drag, startPoint x: 130, startPoint y: 182, endPoint x: 86, endPoint y: 128, distance: 69.4
click at [86, 128] on ul "The most basic layer is the code itself . Developers [DATE] have a lot of effec…" at bounding box center [153, 192] width 249 height 134
click at [86, 128] on div "The most basic layer is the code itself . Developers [DATE] have a lot of effec…" at bounding box center [159, 139] width 238 height 29
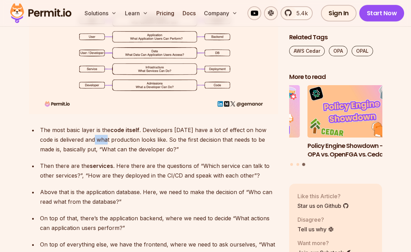
click at [86, 128] on div "The most basic layer is the code itself . Developers [DATE] have a lot of effec…" at bounding box center [159, 139] width 238 height 29
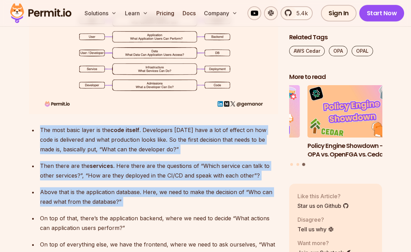
drag, startPoint x: 86, startPoint y: 128, endPoint x: 118, endPoint y: 188, distance: 68.2
click at [118, 188] on ul "The most basic layer is the code itself . Developers [DATE] have a lot of effec…" at bounding box center [153, 192] width 249 height 134
click at [118, 188] on div "Above that is the application database. Here, we need to make the decision of “…" at bounding box center [159, 196] width 238 height 19
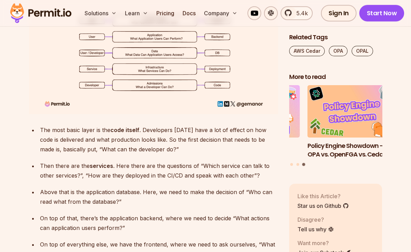
click at [118, 188] on div "Above that is the application database. Here, we need to make the decision of “…" at bounding box center [159, 196] width 238 height 19
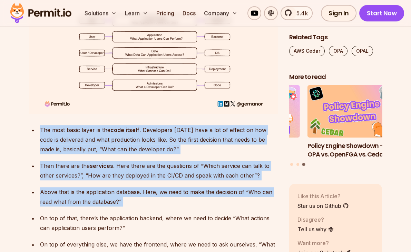
drag, startPoint x: 118, startPoint y: 188, endPoint x: 98, endPoint y: 125, distance: 66.0
click at [98, 125] on ul "The most basic layer is the code itself . Developers [DATE] have a lot of effec…" at bounding box center [153, 192] width 249 height 134
click at [98, 125] on div "The most basic layer is the code itself . Developers [DATE] have a lot of effec…" at bounding box center [159, 139] width 238 height 29
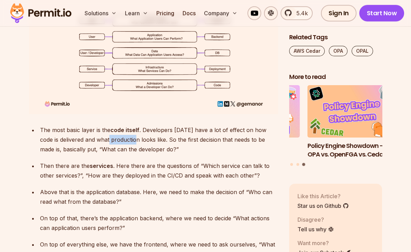
click at [98, 125] on div "The most basic layer is the code itself . Developers [DATE] have a lot of effec…" at bounding box center [159, 139] width 238 height 29
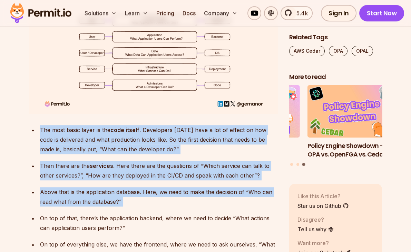
drag, startPoint x: 98, startPoint y: 125, endPoint x: 123, endPoint y: 182, distance: 61.8
click at [123, 182] on ul "The most basic layer is the code itself . Developers [DATE] have a lot of effec…" at bounding box center [153, 192] width 249 height 134
click at [123, 187] on div "Above that is the application database. Here, we need to make the decision of “…" at bounding box center [159, 196] width 238 height 19
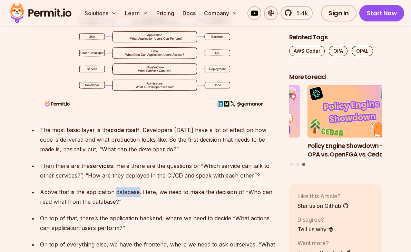
click at [123, 187] on div "Above that is the application database. Here, we need to make the decision of “…" at bounding box center [159, 196] width 238 height 19
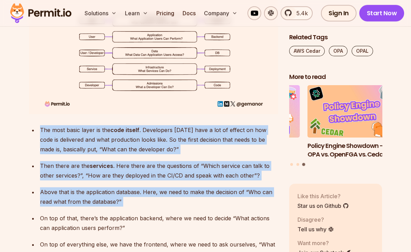
drag, startPoint x: 123, startPoint y: 182, endPoint x: 101, endPoint y: 129, distance: 57.3
click at [101, 129] on ul "The most basic layer is the code itself . Developers [DATE] have a lot of effec…" at bounding box center [153, 192] width 249 height 134
click at [101, 129] on div "The most basic layer is the code itself . Developers [DATE] have a lot of effec…" at bounding box center [159, 139] width 238 height 29
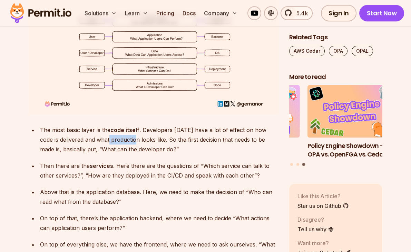
click at [101, 129] on div "The most basic layer is the code itself . Developers [DATE] have a lot of effec…" at bounding box center [159, 139] width 238 height 29
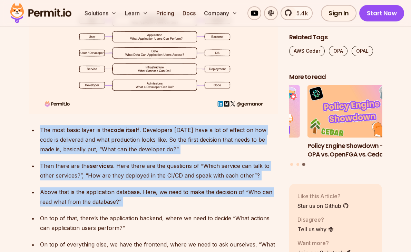
click at [110, 177] on ul "The most basic layer is the code itself . Developers [DATE] have a lot of effec…" at bounding box center [153, 192] width 249 height 134
click at [110, 187] on div "Above that is the application database. Here, we need to make the decision of “…" at bounding box center [159, 196] width 238 height 19
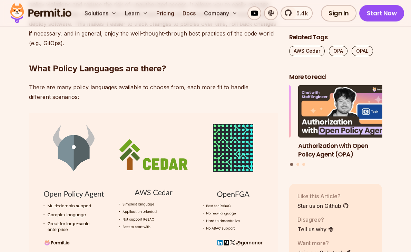
scroll to position [2153, 0]
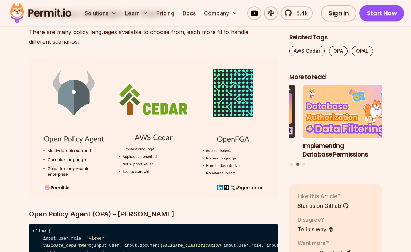
click at [109, 184] on img at bounding box center [153, 128] width 249 height 140
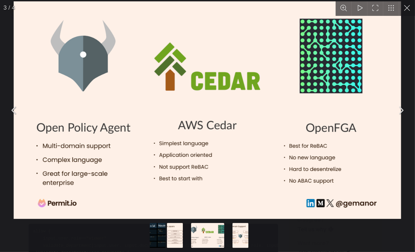
click at [2, 165] on div "You can close this modal content with the ESC key" at bounding box center [207, 110] width 415 height 221
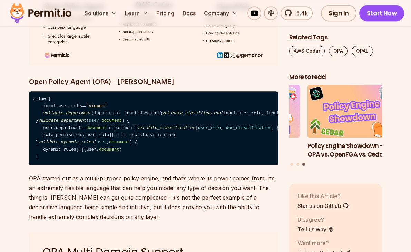
scroll to position [2385, 0]
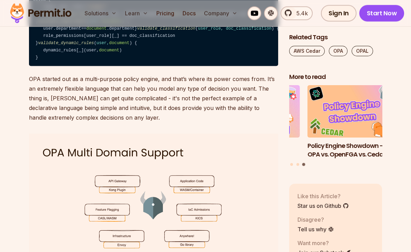
click at [65, 109] on p "OPA started out as a multi-purpose policy engine, and that’s where its power co…" at bounding box center [153, 98] width 249 height 48
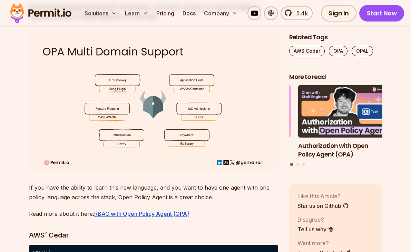
scroll to position [2518, 0]
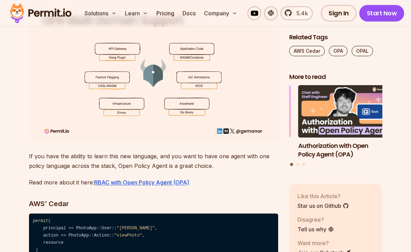
click at [73, 171] on p "If you have the ability to learn this new language, and you want to have one ag…" at bounding box center [153, 160] width 249 height 19
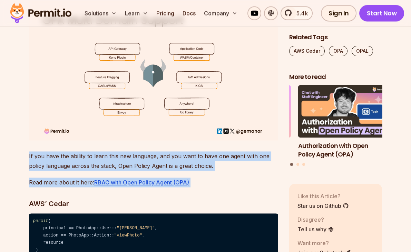
drag, startPoint x: 73, startPoint y: 189, endPoint x: 62, endPoint y: 209, distance: 23.0
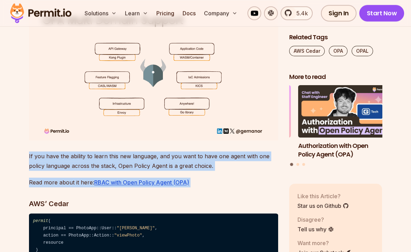
drag, startPoint x: 62, startPoint y: 209, endPoint x: 63, endPoint y: 189, distance: 20.0
click at [63, 171] on p "If you have the ability to learn this new language, and you want to have one ag…" at bounding box center [153, 160] width 249 height 19
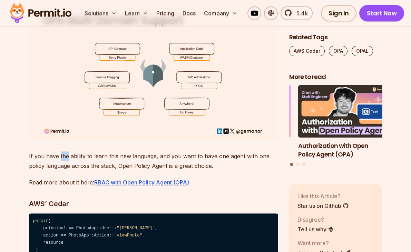
click at [63, 171] on p "If you have the ability to learn this new language, and you want to have one ag…" at bounding box center [153, 160] width 249 height 19
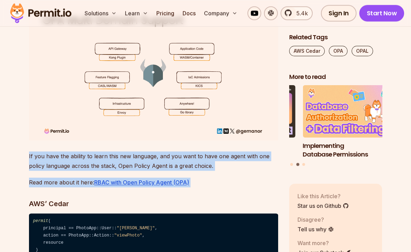
drag, startPoint x: 63, startPoint y: 189, endPoint x: 57, endPoint y: 212, distance: 23.6
click at [57, 187] on p "Read more about it here: RBAC with Open Policy Agent (OPA)" at bounding box center [153, 183] width 249 height 10
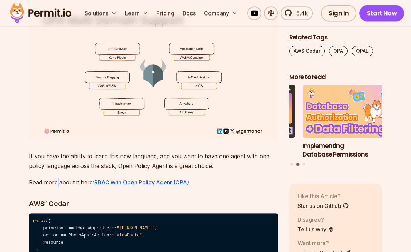
click at [57, 187] on p "Read more about it here: RBAC with Open Policy Agent (OPA)" at bounding box center [153, 183] width 249 height 10
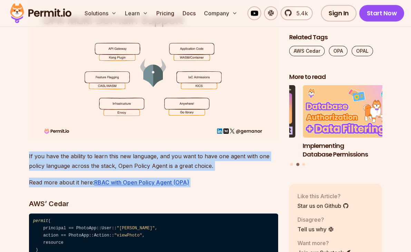
drag, startPoint x: 57, startPoint y: 212, endPoint x: 64, endPoint y: 188, distance: 25.5
click at [64, 171] on p "If you have the ability to learn this new language, and you want to have one ag…" at bounding box center [153, 160] width 249 height 19
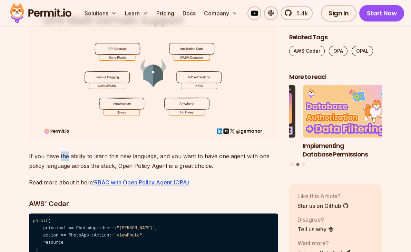
click at [64, 171] on p "If you have the ability to learn this new language, and you want to have one ag…" at bounding box center [153, 160] width 249 height 19
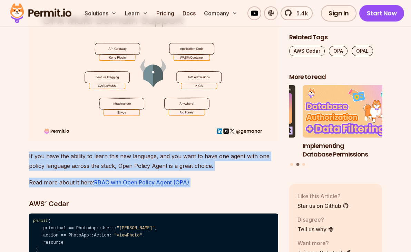
drag, startPoint x: 64, startPoint y: 188, endPoint x: 60, endPoint y: 212, distance: 24.2
click at [60, 187] on p "Read more about it here: RBAC with Open Policy Agent (OPA)" at bounding box center [153, 183] width 249 height 10
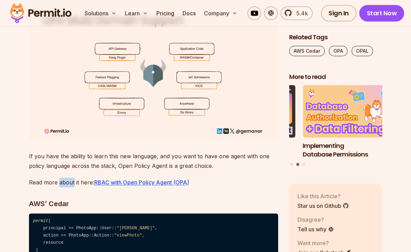
click at [60, 187] on p "Read more about it here: RBAC with Open Policy Agent (OPA)" at bounding box center [153, 183] width 249 height 10
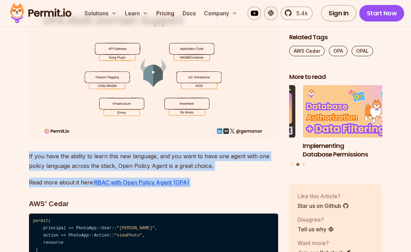
drag, startPoint x: 60, startPoint y: 212, endPoint x: 64, endPoint y: 195, distance: 17.5
click at [64, 171] on p "If you have the ability to learn this new language, and you want to have one ag…" at bounding box center [153, 160] width 249 height 19
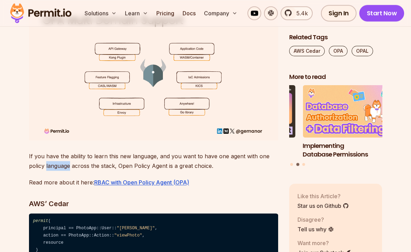
click at [64, 171] on p "If you have the ability to learn this new language, and you want to have one ag…" at bounding box center [153, 160] width 249 height 19
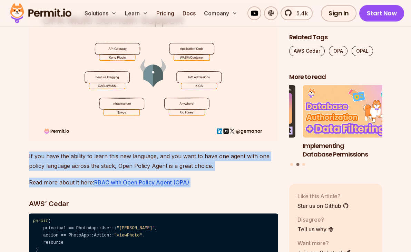
drag, startPoint x: 64, startPoint y: 195, endPoint x: 61, endPoint y: 215, distance: 20.7
click at [61, 187] on p "Read more about it here: RBAC with Open Policy Agent (OPA)" at bounding box center [153, 183] width 249 height 10
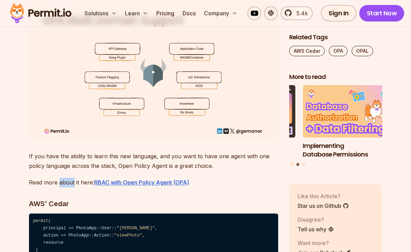
click at [61, 187] on p "Read more about it here: RBAC with Open Policy Agent (OPA)" at bounding box center [153, 183] width 249 height 10
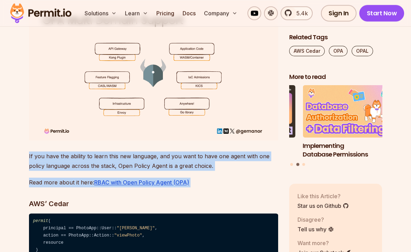
drag, startPoint x: 61, startPoint y: 215, endPoint x: 61, endPoint y: 193, distance: 21.8
click at [61, 171] on p "If you have the ability to learn this new language, and you want to have one ag…" at bounding box center [153, 160] width 249 height 19
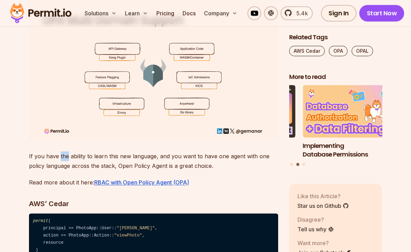
click at [61, 171] on p "If you have the ability to learn this new language, and you want to have one ag…" at bounding box center [153, 160] width 249 height 19
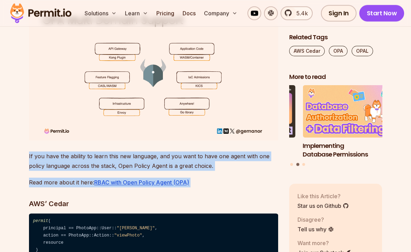
drag, startPoint x: 61, startPoint y: 193, endPoint x: 59, endPoint y: 215, distance: 21.6
click at [59, 187] on p "Read more about it here: RBAC with Open Policy Agent (OPA)" at bounding box center [153, 183] width 249 height 10
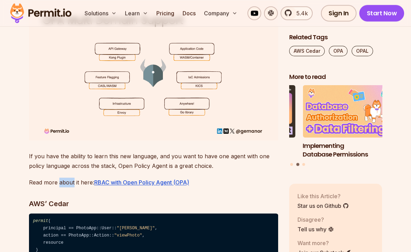
click at [59, 187] on p "Read more about it here: RBAC with Open Policy Agent (OPA)" at bounding box center [153, 183] width 249 height 10
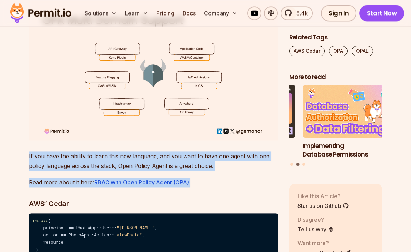
drag, startPoint x: 59, startPoint y: 214, endPoint x: 64, endPoint y: 196, distance: 19.4
click at [65, 171] on p "If you have the ability to learn this new language, and you want to have one ag…" at bounding box center [153, 160] width 249 height 19
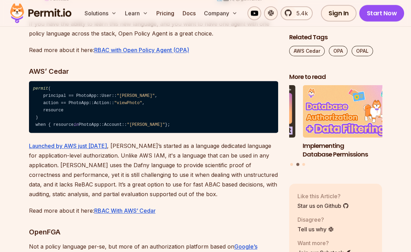
scroll to position [2717, 0]
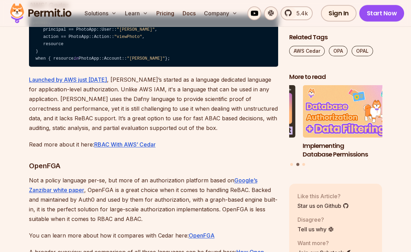
click at [181, 128] on p "Launched by AWS just [DATE] , [PERSON_NAME]’s started as a language dedicated l…" at bounding box center [153, 104] width 249 height 58
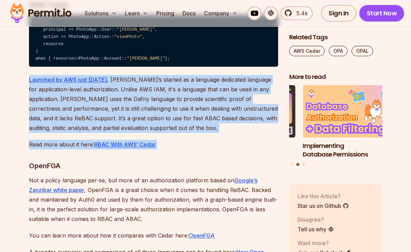
drag, startPoint x: 181, startPoint y: 128, endPoint x: 176, endPoint y: 178, distance: 50.0
click at [176, 149] on p "Read more about it here: RBAC With AWS’ Cedar" at bounding box center [153, 145] width 249 height 10
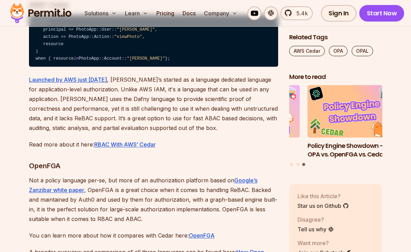
click at [176, 149] on p "Read more about it here: RBAC With AWS’ Cedar" at bounding box center [153, 145] width 249 height 10
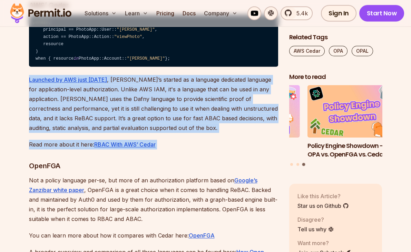
drag, startPoint x: 176, startPoint y: 178, endPoint x: 162, endPoint y: 115, distance: 64.5
click at [162, 115] on p "Launched by AWS just [DATE] , [PERSON_NAME]’s started as a language dedicated l…" at bounding box center [153, 104] width 249 height 58
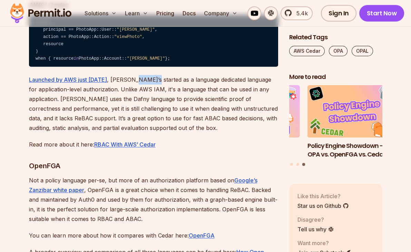
click at [162, 115] on p "Launched by AWS just [DATE] , [PERSON_NAME]’s started as a language dedicated l…" at bounding box center [153, 104] width 249 height 58
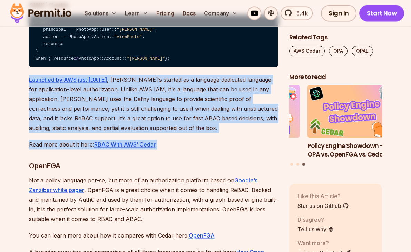
drag, startPoint x: 162, startPoint y: 115, endPoint x: 173, endPoint y: 175, distance: 61.1
click at [173, 149] on p "Read more about it here: RBAC With AWS’ Cedar" at bounding box center [153, 145] width 249 height 10
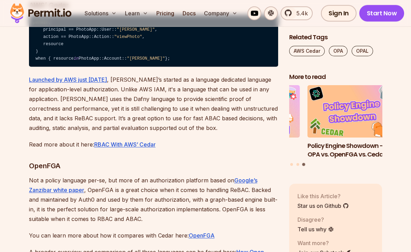
click at [173, 149] on p "Read more about it here: RBAC With AWS’ Cedar" at bounding box center [153, 145] width 249 height 10
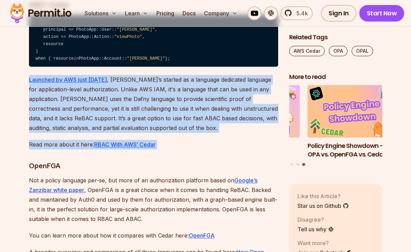
drag, startPoint x: 173, startPoint y: 175, endPoint x: 168, endPoint y: 120, distance: 55.1
click at [168, 120] on p "Launched by AWS just [DATE] , [PERSON_NAME]’s started as a language dedicated l…" at bounding box center [153, 104] width 249 height 58
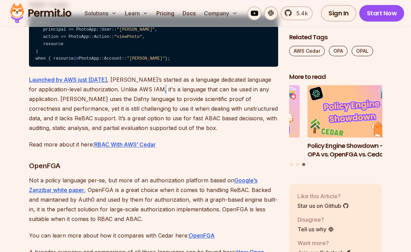
click at [168, 120] on p "Launched by AWS just [DATE] , [PERSON_NAME]’s started as a language dedicated l…" at bounding box center [153, 104] width 249 height 58
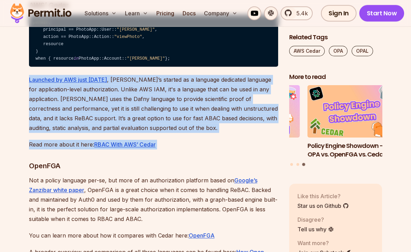
drag, startPoint x: 168, startPoint y: 120, endPoint x: 170, endPoint y: 172, distance: 52.2
click at [175, 149] on p "Read more about it here: RBAC With AWS’ Cedar" at bounding box center [153, 145] width 249 height 10
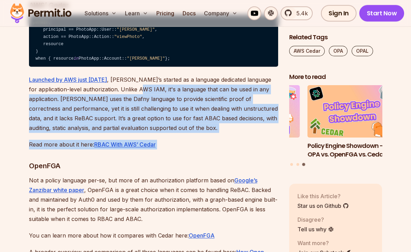
drag, startPoint x: 175, startPoint y: 177, endPoint x: 160, endPoint y: 124, distance: 55.2
click at [160, 124] on p "Launched by AWS just [DATE] , [PERSON_NAME]’s started as a language dedicated l…" at bounding box center [153, 104] width 249 height 58
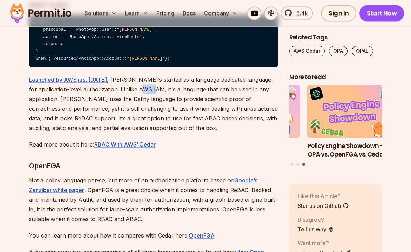
click at [160, 124] on p "Launched by AWS just [DATE] , [PERSON_NAME]’s started as a language dedicated l…" at bounding box center [153, 104] width 249 height 58
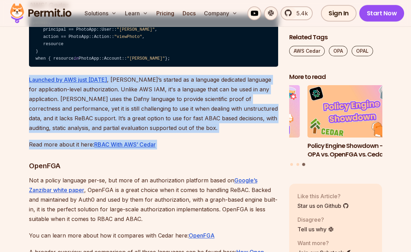
drag, startPoint x: 160, startPoint y: 124, endPoint x: 181, endPoint y: 177, distance: 57.0
click at [181, 149] on p "Read more about it here: RBAC With AWS’ Cedar" at bounding box center [153, 145] width 249 height 10
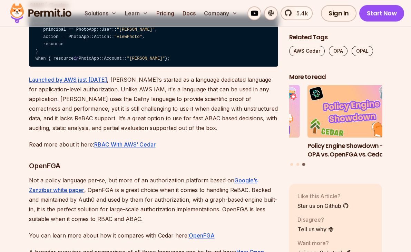
click at [181, 149] on p "Read more about it here: RBAC With AWS’ Cedar" at bounding box center [153, 145] width 249 height 10
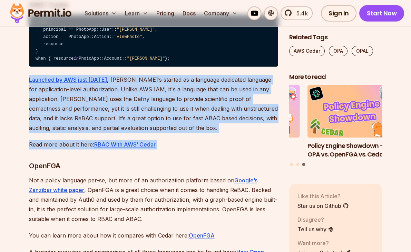
drag, startPoint x: 181, startPoint y: 177, endPoint x: 171, endPoint y: 138, distance: 39.6
click at [171, 133] on p "Launched by AWS just [DATE] , [PERSON_NAME]’s started as a language dedicated l…" at bounding box center [153, 104] width 249 height 58
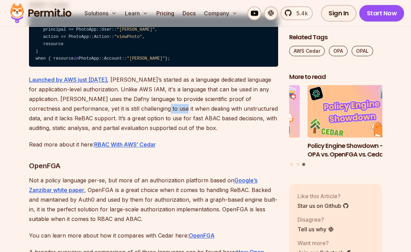
click at [171, 133] on p "Launched by AWS just [DATE] , [PERSON_NAME]’s started as a language dedicated l…" at bounding box center [153, 104] width 249 height 58
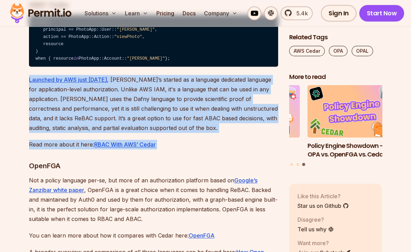
drag, startPoint x: 171, startPoint y: 138, endPoint x: 171, endPoint y: 183, distance: 44.2
click at [172, 149] on p "Read more about it here: RBAC With AWS’ Cedar" at bounding box center [153, 145] width 249 height 10
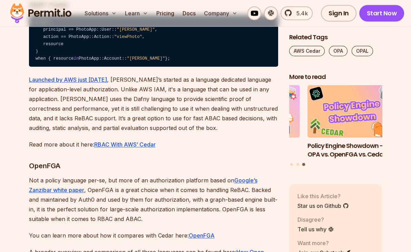
click at [175, 149] on p "Read more about it here: RBAC With AWS’ Cedar" at bounding box center [153, 145] width 249 height 10
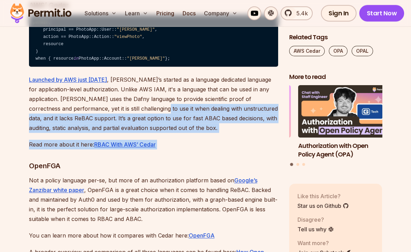
drag, startPoint x: 175, startPoint y: 180, endPoint x: 176, endPoint y: 137, distance: 43.2
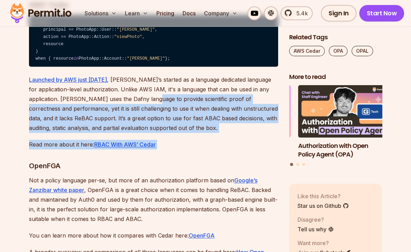
click at [176, 133] on p "Launched by AWS just [DATE] , [PERSON_NAME]’s started as a language dedicated l…" at bounding box center [153, 104] width 249 height 58
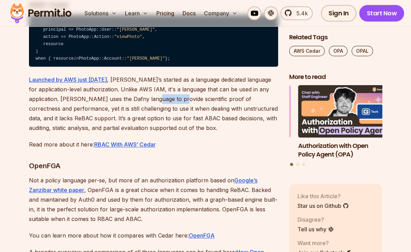
click at [176, 133] on p "Launched by AWS just [DATE] , [PERSON_NAME]’s started as a language dedicated l…" at bounding box center [153, 104] width 249 height 58
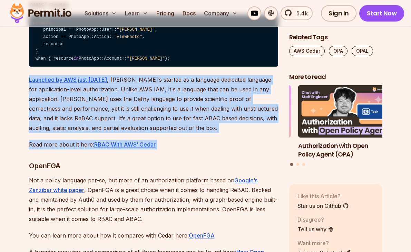
drag, startPoint x: 176, startPoint y: 137, endPoint x: 175, endPoint y: 177, distance: 40.4
click at [175, 149] on p "Read more about it here: RBAC With AWS’ Cedar" at bounding box center [153, 145] width 249 height 10
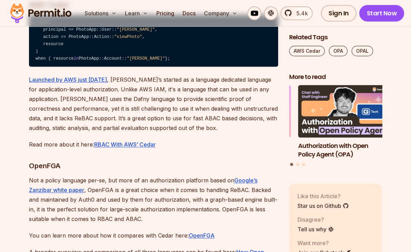
click at [175, 149] on p "Read more about it here: RBAC With AWS’ Cedar" at bounding box center [153, 145] width 249 height 10
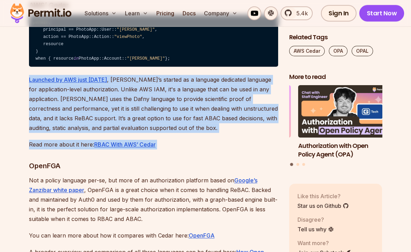
drag, startPoint x: 175, startPoint y: 177, endPoint x: 173, endPoint y: 139, distance: 38.7
click at [173, 133] on p "Launched by AWS just [DATE] , [PERSON_NAME]’s started as a language dedicated l…" at bounding box center [153, 104] width 249 height 58
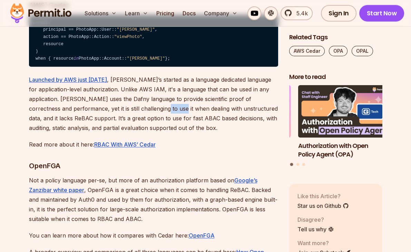
click at [173, 133] on p "Launched by AWS just [DATE] , [PERSON_NAME]’s started as a language dedicated l…" at bounding box center [153, 104] width 249 height 58
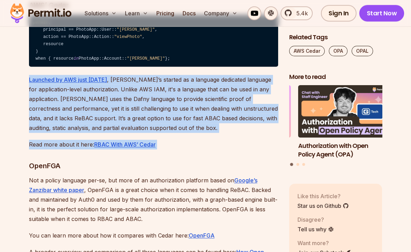
drag, startPoint x: 173, startPoint y: 139, endPoint x: 174, endPoint y: 180, distance: 41.8
click at [174, 149] on p "Read more about it here: RBAC With AWS’ Cedar" at bounding box center [153, 145] width 249 height 10
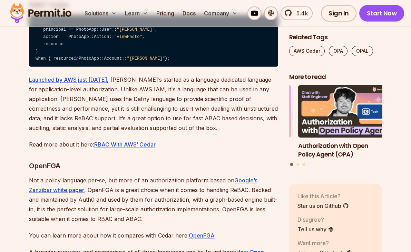
click at [174, 149] on p "Read more about it here: RBAC With AWS’ Cedar" at bounding box center [153, 145] width 249 height 10
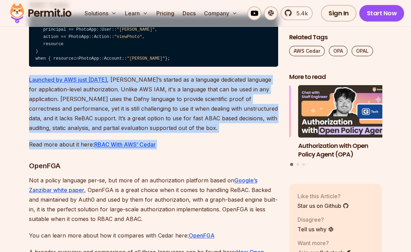
drag, startPoint x: 174, startPoint y: 180, endPoint x: 169, endPoint y: 139, distance: 41.4
click at [169, 133] on p "Launched by AWS just [DATE] , [PERSON_NAME]’s started as a language dedicated l…" at bounding box center [153, 104] width 249 height 58
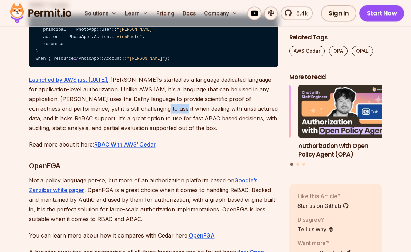
click at [169, 133] on p "Launched by AWS just [DATE] , [PERSON_NAME]’s started as a language dedicated l…" at bounding box center [153, 104] width 249 height 58
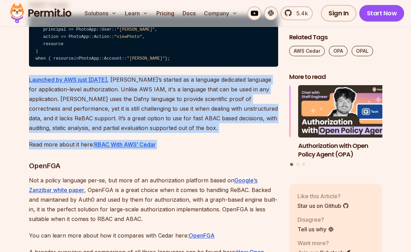
drag, startPoint x: 169, startPoint y: 139, endPoint x: 174, endPoint y: 177, distance: 37.6
click at [174, 149] on p "Read more about it here: RBAC With AWS’ Cedar" at bounding box center [153, 145] width 249 height 10
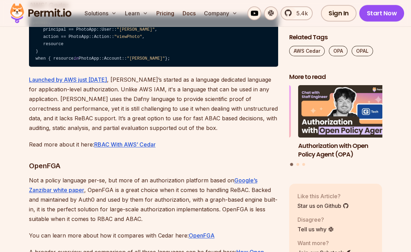
click at [174, 149] on p "Read more about it here: RBAC With AWS’ Cedar" at bounding box center [153, 145] width 249 height 10
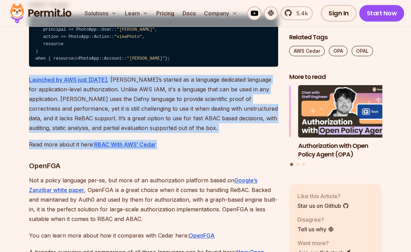
drag, startPoint x: 174, startPoint y: 177, endPoint x: 170, endPoint y: 136, distance: 41.3
click at [170, 133] on p "Launched by AWS just [DATE] , [PERSON_NAME]’s started as a language dedicated l…" at bounding box center [153, 104] width 249 height 58
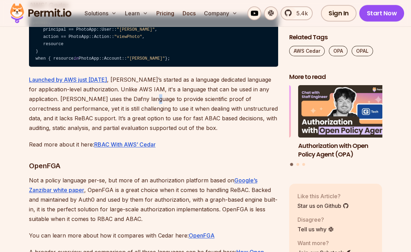
click at [170, 133] on p "Launched by AWS just [DATE] , [PERSON_NAME]’s started as a language dedicated l…" at bounding box center [153, 104] width 249 height 58
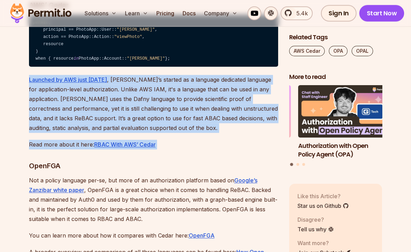
drag, startPoint x: 170, startPoint y: 136, endPoint x: 178, endPoint y: 169, distance: 34.1
click at [180, 149] on p "Read more about it here: RBAC With AWS’ Cedar" at bounding box center [153, 145] width 249 height 10
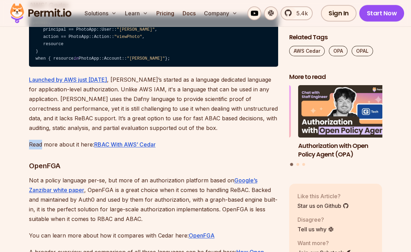
click at [181, 149] on p "Read more about it here: RBAC With AWS’ Cedar" at bounding box center [153, 145] width 249 height 10
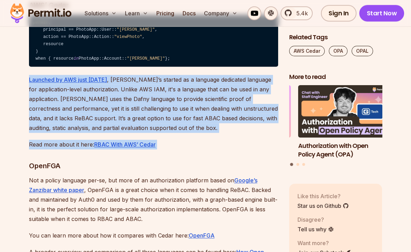
drag, startPoint x: 181, startPoint y: 173, endPoint x: 170, endPoint y: 127, distance: 47.4
click at [170, 127] on p "Launched by AWS just [DATE] , [PERSON_NAME]’s started as a language dedicated l…" at bounding box center [153, 104] width 249 height 58
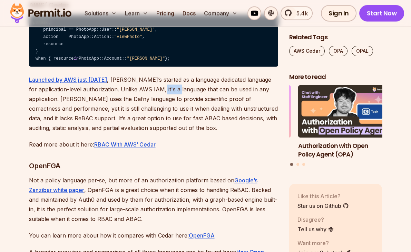
click at [170, 127] on p "Launched by AWS just [DATE] , [PERSON_NAME]’s started as a language dedicated l…" at bounding box center [153, 104] width 249 height 58
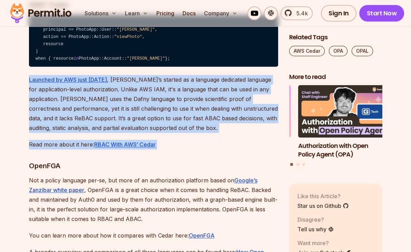
drag, startPoint x: 170, startPoint y: 127, endPoint x: 175, endPoint y: 178, distance: 51.3
click at [175, 149] on p "Read more about it here: RBAC With AWS’ Cedar" at bounding box center [153, 145] width 249 height 10
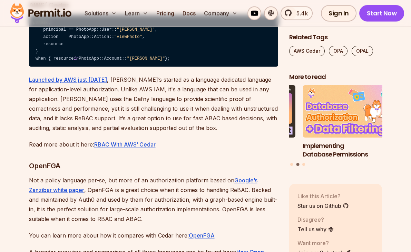
click at [175, 149] on p "Read more about it here: RBAC With AWS’ Cedar" at bounding box center [153, 145] width 249 height 10
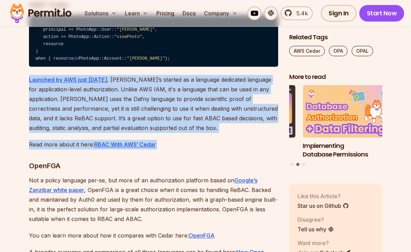
drag, startPoint x: 175, startPoint y: 178, endPoint x: 172, endPoint y: 128, distance: 50.1
click at [172, 128] on p "Launched by AWS just [DATE] , [PERSON_NAME]’s started as a language dedicated l…" at bounding box center [153, 104] width 249 height 58
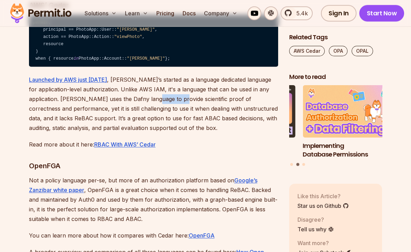
click at [172, 128] on p "Launched by AWS just [DATE] , [PERSON_NAME]’s started as a language dedicated l…" at bounding box center [153, 104] width 249 height 58
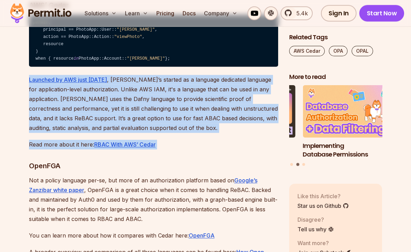
click at [172, 149] on p "Read more about it here: RBAC With AWS’ Cedar" at bounding box center [153, 145] width 249 height 10
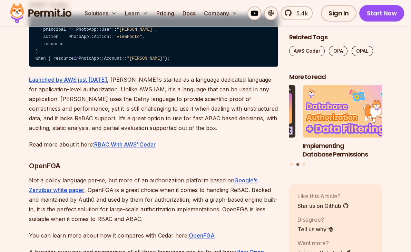
click at [172, 149] on p "Read more about it here: RBAC With AWS’ Cedar" at bounding box center [153, 145] width 249 height 10
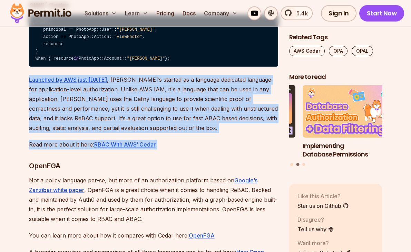
click at [169, 126] on p "Launched by AWS just [DATE] , [PERSON_NAME]’s started as a language dedicated l…" at bounding box center [153, 104] width 249 height 58
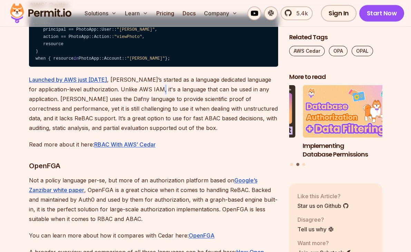
click at [169, 126] on p "Launched by AWS just [DATE] , [PERSON_NAME]’s started as a language dedicated l…" at bounding box center [153, 104] width 249 height 58
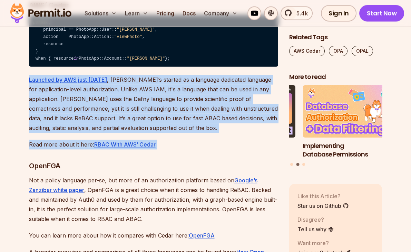
click at [173, 149] on p "Read more about it here: RBAC With AWS’ Cedar" at bounding box center [153, 145] width 249 height 10
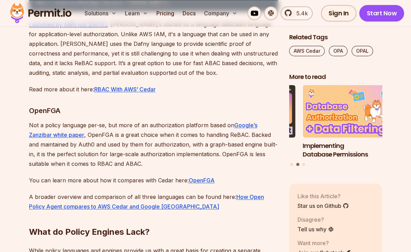
scroll to position [2816, 0]
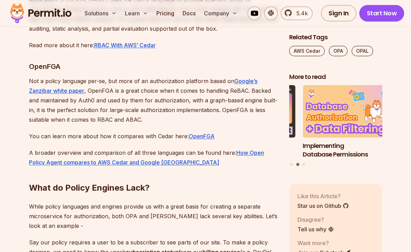
click at [126, 122] on p "Not a policy language per-se, but more of an authorization platform based on Go…" at bounding box center [153, 100] width 249 height 48
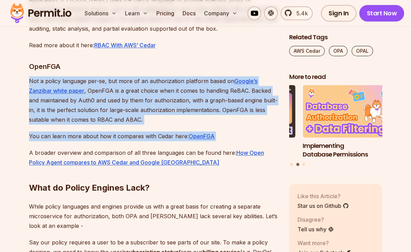
click at [143, 141] on p "You can learn more about how it compares with Cedar here: OpenFGA" at bounding box center [153, 136] width 249 height 10
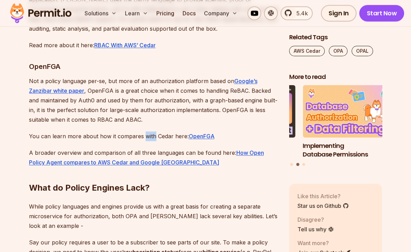
click at [143, 141] on p "You can learn more about how it compares with Cedar here: OpenFGA" at bounding box center [153, 136] width 249 height 10
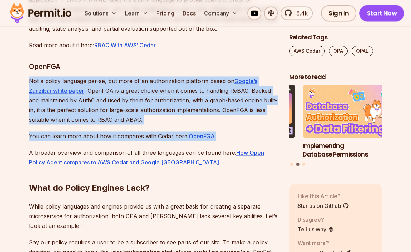
click at [143, 125] on p "Not a policy language per-se, but more of an authorization platform based on Go…" at bounding box center [153, 100] width 249 height 48
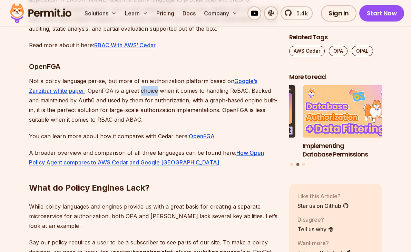
click at [143, 125] on p "Not a policy language per-se, but more of an authorization platform based on Go…" at bounding box center [153, 100] width 249 height 48
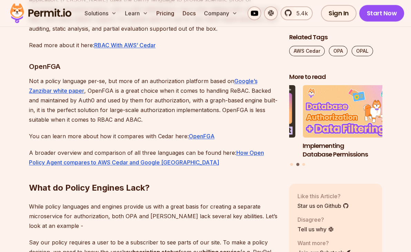
click at [138, 141] on p "You can learn more about how it compares with Cedar here: OpenFGA" at bounding box center [153, 136] width 249 height 10
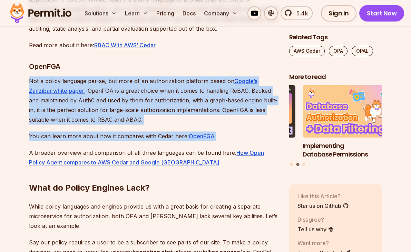
click at [138, 125] on p "Not a policy language per-se, but more of an authorization platform based on Go…" at bounding box center [153, 100] width 249 height 48
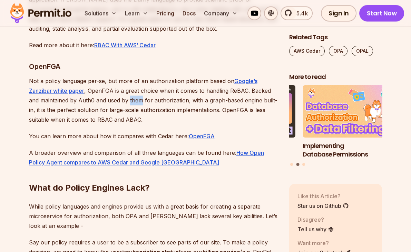
click at [138, 125] on p "Not a policy language per-se, but more of an authorization platform based on Go…" at bounding box center [153, 100] width 249 height 48
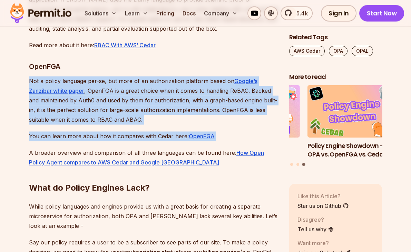
click at [137, 141] on p "You can learn more about how it compares with Cedar here: OpenFGA" at bounding box center [153, 136] width 249 height 10
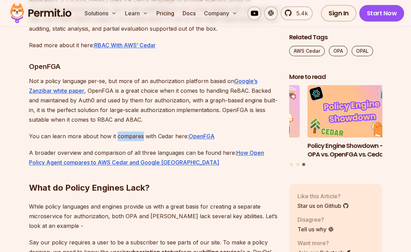
click at [137, 141] on p "You can learn more about how it compares with Cedar here: OpenFGA" at bounding box center [153, 136] width 249 height 10
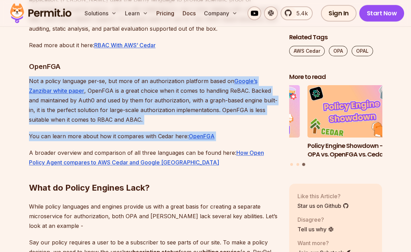
click at [138, 125] on p "Not a policy language per-se, but more of an authorization platform based on Go…" at bounding box center [153, 100] width 249 height 48
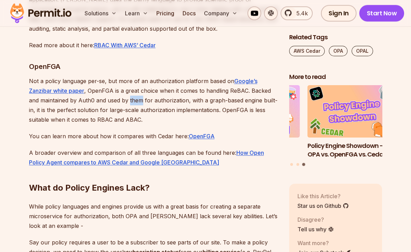
click at [138, 125] on p "Not a policy language per-se, but more of an authorization platform based on Go…" at bounding box center [153, 100] width 249 height 48
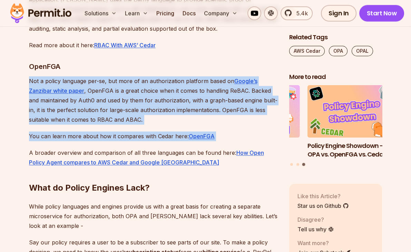
click at [139, 125] on p "Not a policy language per-se, but more of an authorization platform based on Go…" at bounding box center [153, 100] width 249 height 48
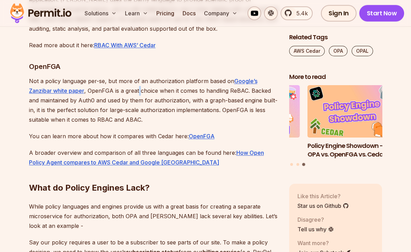
click at [139, 125] on p "Not a policy language per-se, but more of an authorization platform based on Go…" at bounding box center [153, 100] width 249 height 48
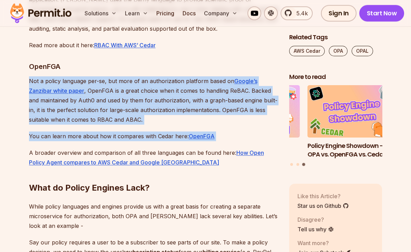
click at [139, 141] on p "You can learn more about how it compares with Cedar here: OpenFGA" at bounding box center [153, 136] width 249 height 10
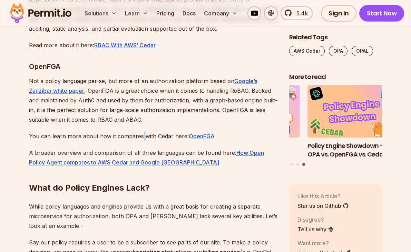
click at [139, 141] on p "You can learn more about how it compares with Cedar here: OpenFGA" at bounding box center [153, 136] width 249 height 10
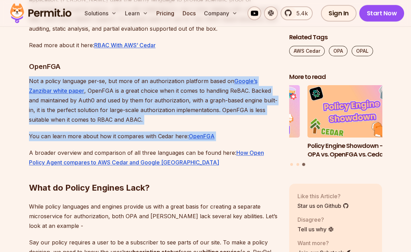
click at [145, 125] on p "Not a policy language per-se, but more of an authorization platform based on Go…" at bounding box center [153, 100] width 249 height 48
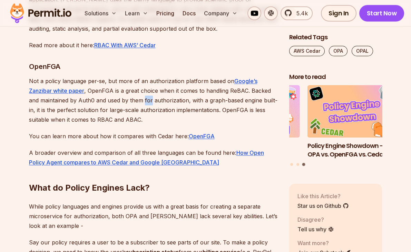
click at [145, 125] on p "Not a policy language per-se, but more of an authorization platform based on Go…" at bounding box center [153, 100] width 249 height 48
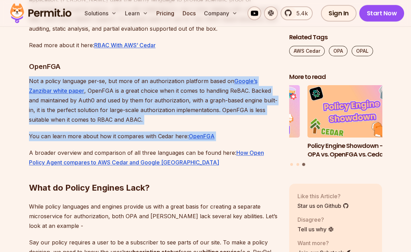
click at [145, 141] on p "You can learn more about how it compares with Cedar here: OpenFGA" at bounding box center [153, 136] width 249 height 10
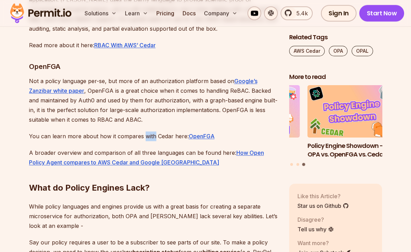
click at [145, 141] on p "You can learn more about how it compares with Cedar here: OpenFGA" at bounding box center [153, 136] width 249 height 10
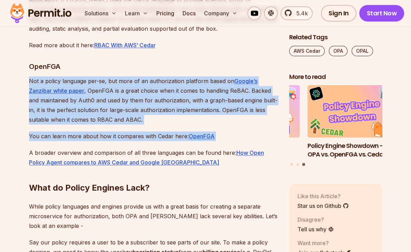
click at [140, 125] on p "Not a policy language per-se, but more of an authorization platform based on Go…" at bounding box center [153, 100] width 249 height 48
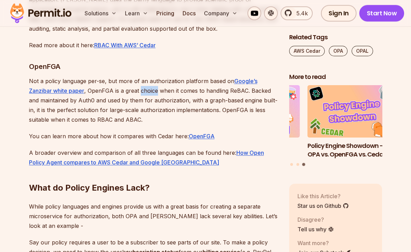
click at [140, 125] on p "Not a policy language per-se, but more of an authorization platform based on Go…" at bounding box center [153, 100] width 249 height 48
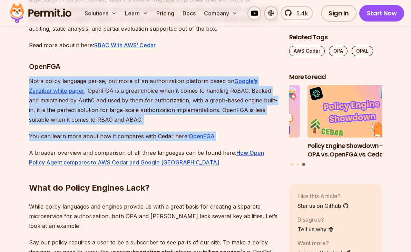
click at [140, 141] on p "You can learn more about how it compares with Cedar here: OpenFGA" at bounding box center [153, 136] width 249 height 10
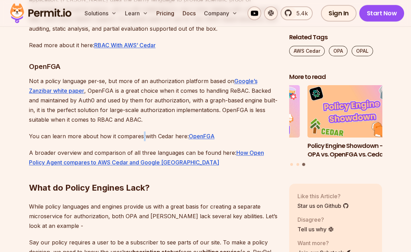
click at [140, 141] on p "You can learn more about how it compares with Cedar here: OpenFGA" at bounding box center [153, 136] width 249 height 10
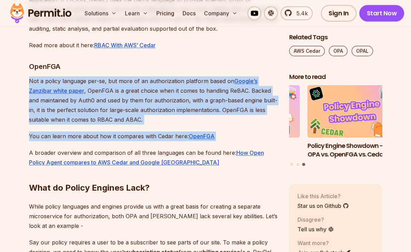
click at [139, 125] on p "Not a policy language per-se, but more of an authorization platform based on Go…" at bounding box center [153, 100] width 249 height 48
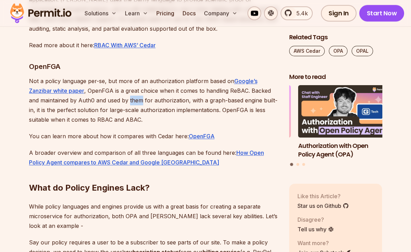
click at [139, 125] on p "Not a policy language per-se, but more of an authorization platform based on Go…" at bounding box center [153, 100] width 249 height 48
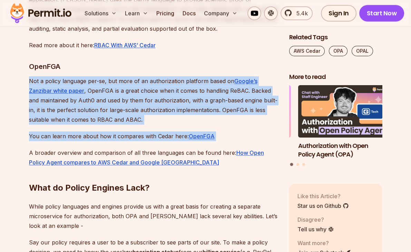
click at [133, 141] on p "You can learn more about how it compares with Cedar here: OpenFGA" at bounding box center [153, 136] width 249 height 10
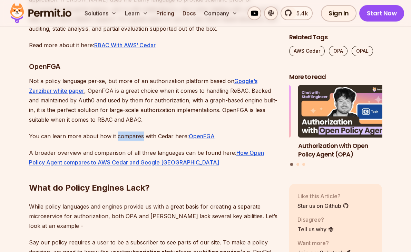
click at [133, 141] on p "You can learn more about how it compares with Cedar here: OpenFGA" at bounding box center [153, 136] width 249 height 10
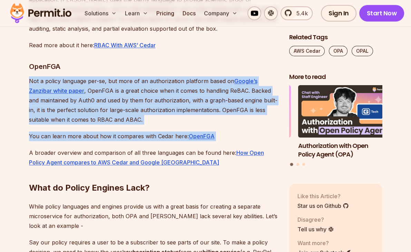
click at [143, 124] on p "Not a policy language per-se, but more of an authorization platform based on Go…" at bounding box center [153, 100] width 249 height 48
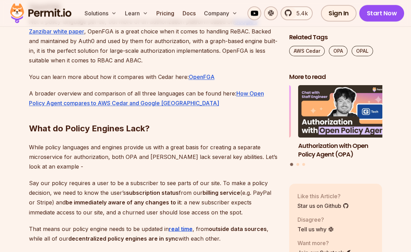
scroll to position [2849, 0]
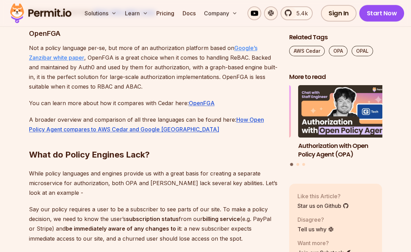
click at [76, 61] on link "Google’s Zanzibar white paper" at bounding box center [143, 53] width 228 height 17
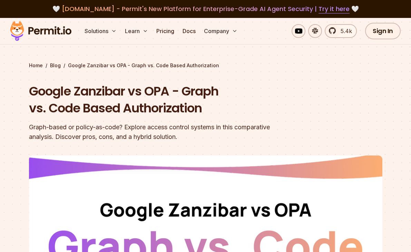
click at [137, 128] on div "Graph-based or policy-as-code? Explore access control systems in this comparati…" at bounding box center [161, 132] width 265 height 19
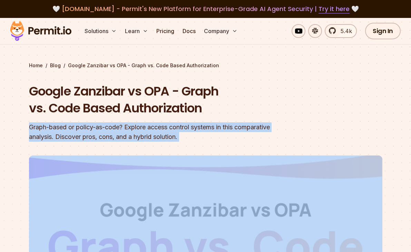
click at [137, 128] on div "Graph-based or policy-as-code? Explore access control systems in this comparati…" at bounding box center [161, 132] width 265 height 19
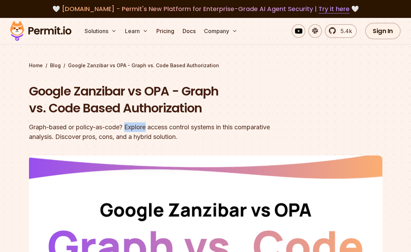
click at [137, 128] on div "Graph-based or policy-as-code? Explore access control systems in this comparati…" at bounding box center [161, 132] width 265 height 19
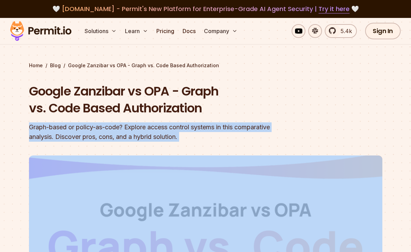
click at [137, 128] on div "Graph-based or policy-as-code? Explore access control systems in this comparati…" at bounding box center [161, 132] width 265 height 19
click at [139, 129] on div "Graph-based or policy-as-code? Explore access control systems in this comparati…" at bounding box center [161, 132] width 265 height 19
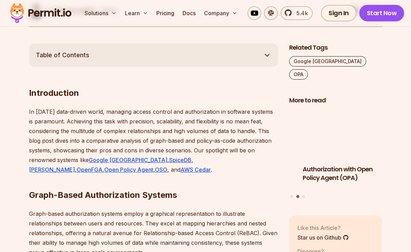
scroll to position [464, 0]
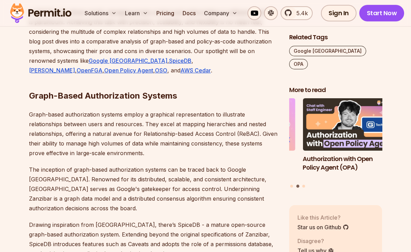
click at [98, 118] on p "Graph-based authorization systems employ a graphical representation to illustra…" at bounding box center [153, 134] width 249 height 48
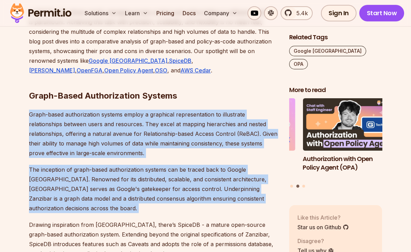
drag, startPoint x: 98, startPoint y: 118, endPoint x: 101, endPoint y: 188, distance: 70.5
click at [101, 188] on p "The inception of graph-based authorization systems can be traced back to Google…" at bounding box center [153, 189] width 249 height 48
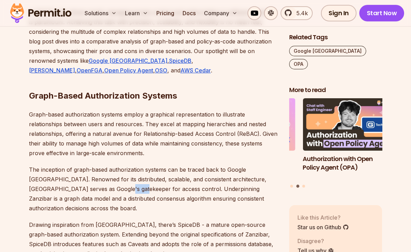
click at [101, 188] on p "The inception of graph-based authorization systems can be traced back to Google…" at bounding box center [153, 189] width 249 height 48
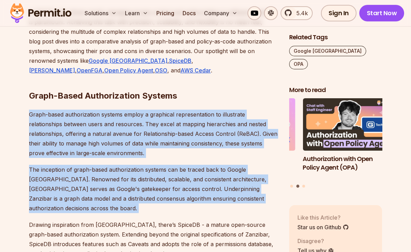
drag, startPoint x: 101, startPoint y: 188, endPoint x: 97, endPoint y: 130, distance: 57.7
click at [97, 130] on p "Graph-based authorization systems employ a graphical representation to illustra…" at bounding box center [153, 134] width 249 height 48
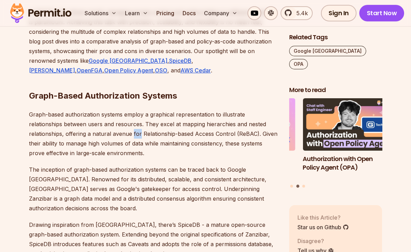
click at [97, 130] on p "Graph-based authorization systems employ a graphical representation to illustra…" at bounding box center [153, 134] width 249 height 48
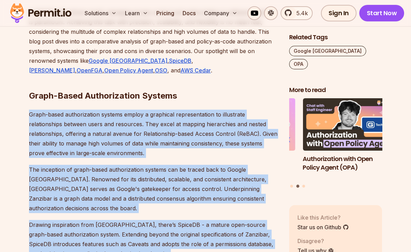
drag, startPoint x: 97, startPoint y: 130, endPoint x: 108, endPoint y: 227, distance: 96.9
click at [108, 227] on p "Drawing inspiration from Zanzibar, there’s SpiceDB - a mature open-source graph…" at bounding box center [153, 239] width 249 height 39
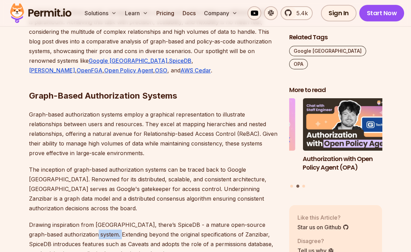
click at [108, 227] on p "Drawing inspiration from Zanzibar, there’s SpiceDB - a mature open-source graph…" at bounding box center [153, 239] width 249 height 39
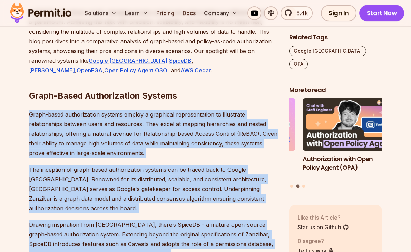
drag, startPoint x: 108, startPoint y: 227, endPoint x: 109, endPoint y: 146, distance: 81.1
click at [109, 146] on p "Graph-based authorization systems employ a graphical representation to illustra…" at bounding box center [153, 134] width 249 height 48
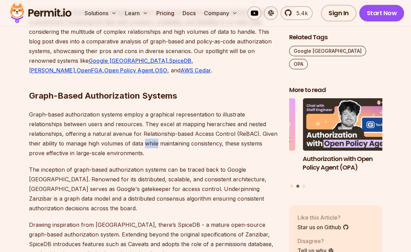
click at [109, 146] on p "Graph-based authorization systems employ a graphical representation to illustra…" at bounding box center [153, 134] width 249 height 48
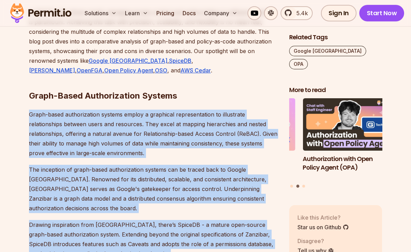
drag, startPoint x: 109, startPoint y: 146, endPoint x: 108, endPoint y: 238, distance: 92.2
click at [111, 228] on p "Drawing inspiration from Zanzibar, there’s SpiceDB - a mature open-source graph…" at bounding box center [153, 239] width 249 height 39
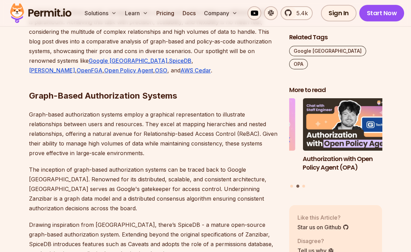
click at [111, 228] on p "Drawing inspiration from Zanzibar, there’s SpiceDB - a mature open-source graph…" at bounding box center [153, 239] width 249 height 39
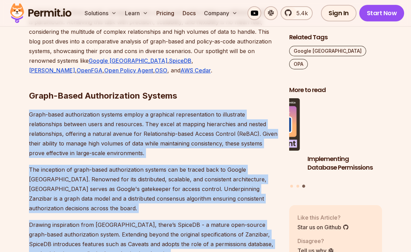
drag, startPoint x: 111, startPoint y: 228, endPoint x: 106, endPoint y: 138, distance: 90.2
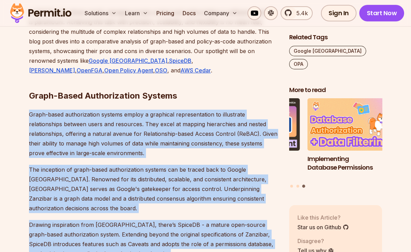
click at [106, 137] on p "Graph-based authorization systems employ a graphical representation to illustra…" at bounding box center [153, 134] width 249 height 48
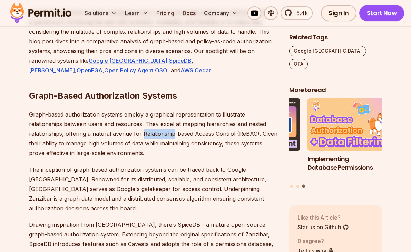
click at [106, 137] on p "Graph-based authorization systems employ a graphical representation to illustra…" at bounding box center [153, 134] width 249 height 48
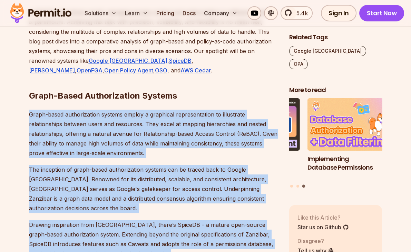
drag, startPoint x: 106, startPoint y: 137, endPoint x: 111, endPoint y: 231, distance: 93.4
click at [111, 231] on p "Drawing inspiration from Zanzibar, there’s SpiceDB - a mature open-source graph…" at bounding box center [153, 239] width 249 height 39
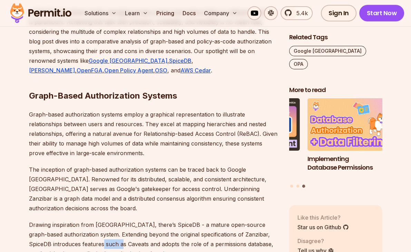
click at [111, 231] on p "Drawing inspiration from Zanzibar, there’s SpiceDB - a mature open-source graph…" at bounding box center [153, 239] width 249 height 39
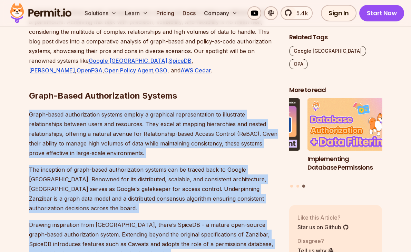
drag, startPoint x: 111, startPoint y: 231, endPoint x: 106, endPoint y: 133, distance: 97.5
click at [106, 133] on p "Graph-based authorization systems employ a graphical representation to illustra…" at bounding box center [153, 134] width 249 height 48
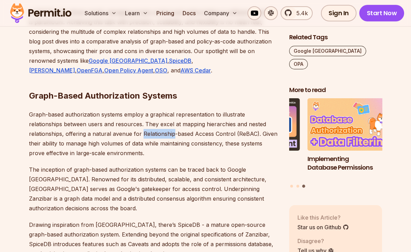
click at [106, 133] on p "Graph-based authorization systems employ a graphical representation to illustra…" at bounding box center [153, 134] width 249 height 48
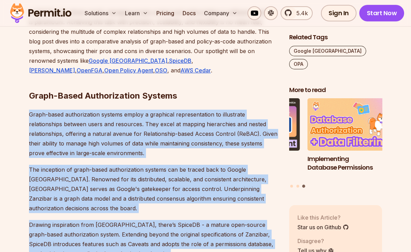
drag, startPoint x: 106, startPoint y: 133, endPoint x: 105, endPoint y: 226, distance: 92.5
click at [105, 226] on p "Drawing inspiration from Zanzibar, there’s SpiceDB - a mature open-source graph…" at bounding box center [153, 239] width 249 height 39
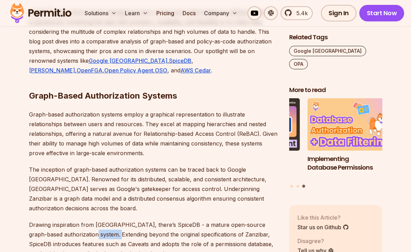
click at [105, 226] on p "Drawing inspiration from Zanzibar, there’s SpiceDB - a mature open-source graph…" at bounding box center [153, 239] width 249 height 39
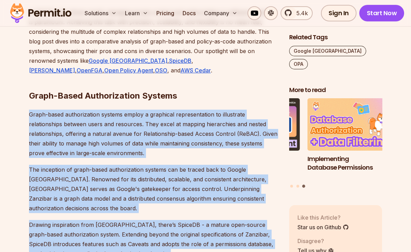
drag, startPoint x: 105, startPoint y: 226, endPoint x: 107, endPoint y: 134, distance: 92.2
click at [107, 134] on p "Graph-based authorization systems employ a graphical representation to illustra…" at bounding box center [153, 134] width 249 height 48
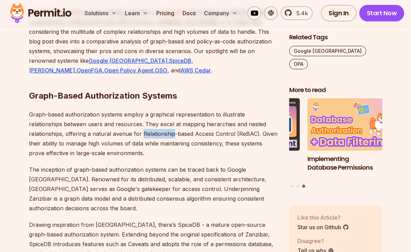
click at [107, 134] on p "Graph-based authorization systems employ a graphical representation to illustra…" at bounding box center [153, 134] width 249 height 48
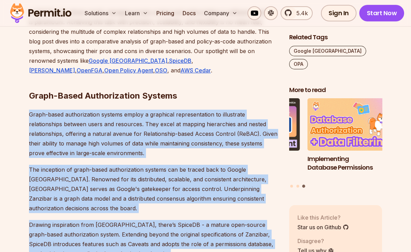
drag, startPoint x: 107, startPoint y: 134, endPoint x: 110, endPoint y: 225, distance: 91.2
click at [110, 225] on p "Drawing inspiration from Zanzibar, there’s SpiceDB - a mature open-source graph…" at bounding box center [153, 239] width 249 height 39
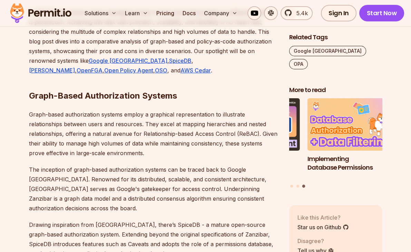
click at [110, 225] on p "Drawing inspiration from Zanzibar, there’s SpiceDB - a mature open-source graph…" at bounding box center [153, 239] width 249 height 39
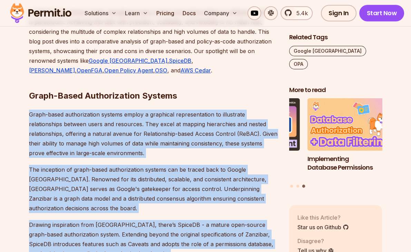
drag, startPoint x: 110, startPoint y: 225, endPoint x: 104, endPoint y: 140, distance: 84.5
click at [104, 140] on p "Graph-based authorization systems employ a graphical representation to illustra…" at bounding box center [153, 134] width 249 height 48
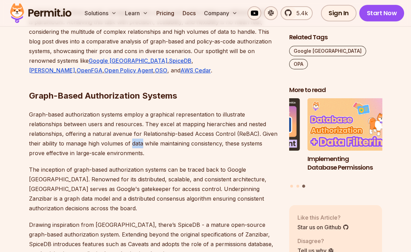
click at [104, 140] on p "Graph-based authorization systems employ a graphical representation to illustra…" at bounding box center [153, 134] width 249 height 48
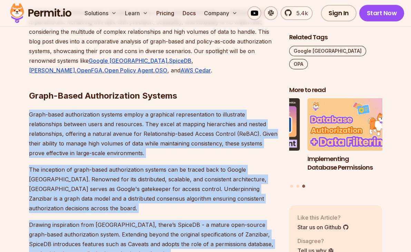
drag, startPoint x: 104, startPoint y: 140, endPoint x: 119, endPoint y: 227, distance: 87.7
click at [119, 227] on p "Drawing inspiration from Zanzibar, there’s SpiceDB - a mature open-source graph…" at bounding box center [153, 239] width 249 height 39
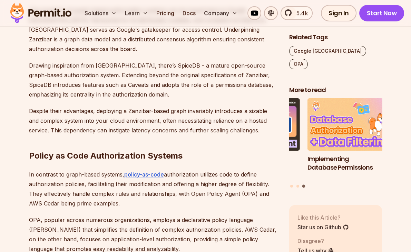
scroll to position [663, 0]
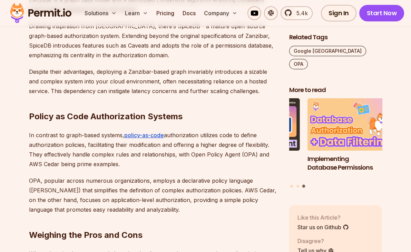
click at [90, 78] on p "Despite their advantages, deploying a Zanzibar-based graph invariably introduce…" at bounding box center [153, 81] width 249 height 29
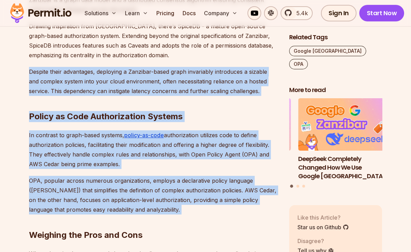
drag, startPoint x: 90, startPoint y: 78, endPoint x: 96, endPoint y: 184, distance: 105.7
click at [96, 184] on p "OPA, popular across numerous organizations, employs a declarative policy langua…" at bounding box center [153, 195] width 249 height 39
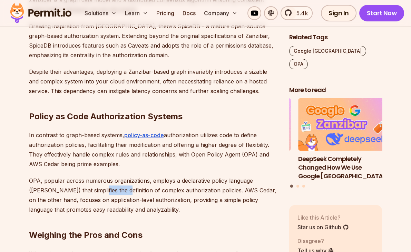
click at [96, 184] on p "OPA, popular across numerous organizations, employs a declarative policy langua…" at bounding box center [153, 195] width 249 height 39
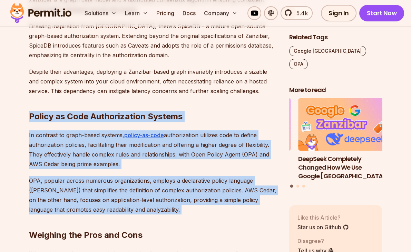
drag, startPoint x: 96, startPoint y: 184, endPoint x: 71, endPoint y: 101, distance: 86.1
click at [71, 101] on h2 "Policy as Code Authorization Systems" at bounding box center [153, 103] width 249 height 39
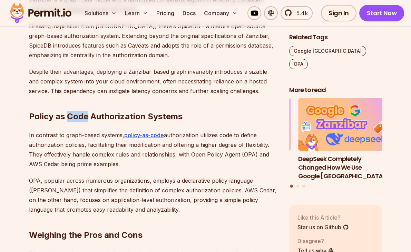
click at [71, 101] on h2 "Policy as Code Authorization Systems" at bounding box center [153, 103] width 249 height 39
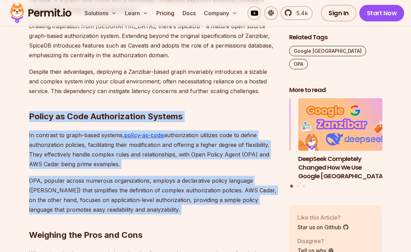
drag, startPoint x: 71, startPoint y: 101, endPoint x: 90, endPoint y: 185, distance: 85.6
click at [90, 185] on p "OPA, popular across numerous organizations, employs a declarative policy langua…" at bounding box center [153, 195] width 249 height 39
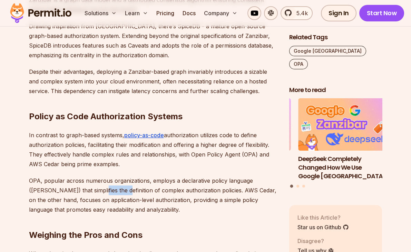
click at [90, 185] on p "OPA, popular across numerous organizations, employs a declarative policy langua…" at bounding box center [153, 195] width 249 height 39
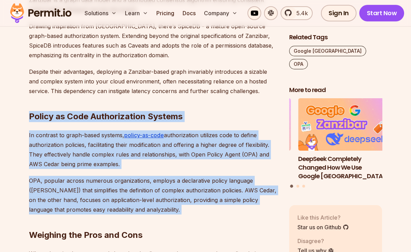
drag, startPoint x: 90, startPoint y: 185, endPoint x: 86, endPoint y: 105, distance: 80.2
click at [86, 105] on h2 "Policy as Code Authorization Systems" at bounding box center [153, 103] width 249 height 39
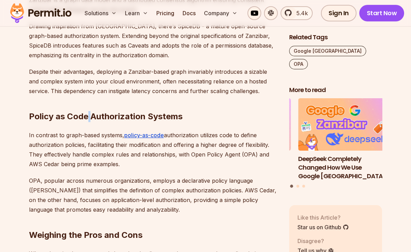
click at [86, 105] on h2 "Policy as Code Authorization Systems" at bounding box center [153, 103] width 249 height 39
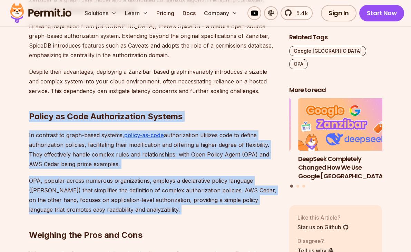
drag, startPoint x: 86, startPoint y: 105, endPoint x: 105, endPoint y: 184, distance: 81.8
click at [105, 184] on p "OPA, popular across numerous organizations, employs a declarative policy langua…" at bounding box center [153, 195] width 249 height 39
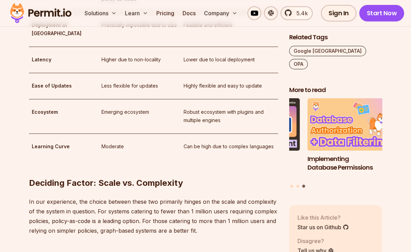
scroll to position [1358, 0]
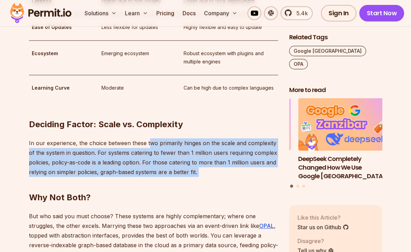
drag, startPoint x: 208, startPoint y: 150, endPoint x: 150, endPoint y: 120, distance: 64.8
click at [153, 138] on p "In our experience, the choice between these two primarily hinges on the scale a…" at bounding box center [153, 157] width 249 height 39
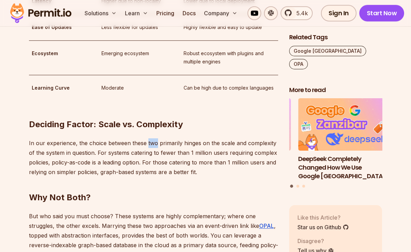
click at [153, 138] on p "In our experience, the choice between these two primarily hinges on the scale a…" at bounding box center [153, 157] width 249 height 39
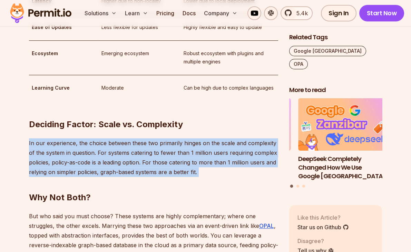
click at [153, 138] on p "In our experience, the choice between these two primarily hinges on the scale a…" at bounding box center [153, 157] width 249 height 39
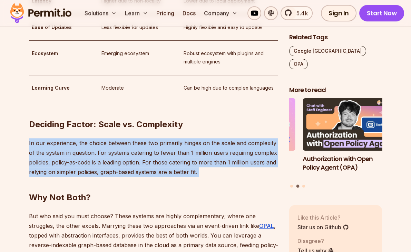
click at [155, 138] on p "In our experience, the choice between these two primarily hinges on the scale a…" at bounding box center [153, 157] width 249 height 39
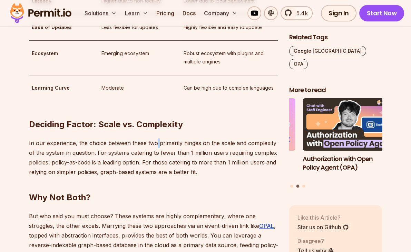
click at [155, 138] on p "In our experience, the choice between these two primarily hinges on the scale a…" at bounding box center [153, 157] width 249 height 39
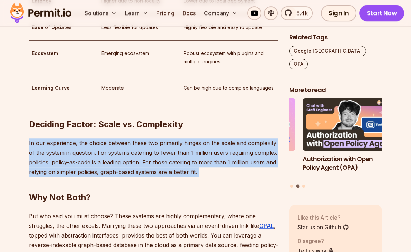
click at [155, 138] on p "In our experience, the choice between these two primarily hinges on the scale a…" at bounding box center [153, 157] width 249 height 39
click at [156, 138] on p "In our experience, the choice between these two primarily hinges on the scale a…" at bounding box center [153, 157] width 249 height 39
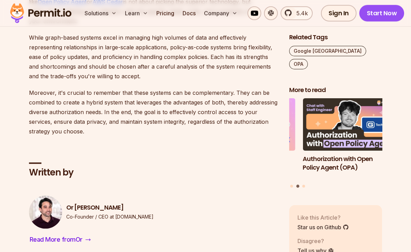
scroll to position [1691, 0]
